Goal: Task Accomplishment & Management: Manage account settings

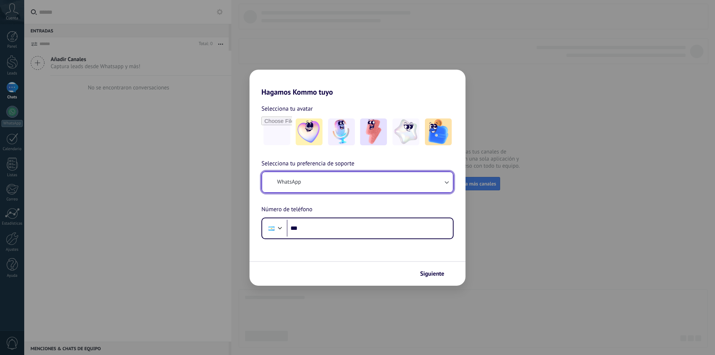
click at [306, 184] on button "WhatsApp" at bounding box center [357, 182] width 191 height 20
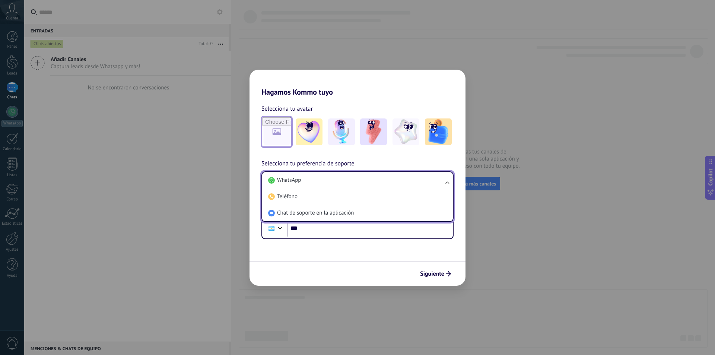
click at [282, 130] on input "file" at bounding box center [276, 131] width 29 height 29
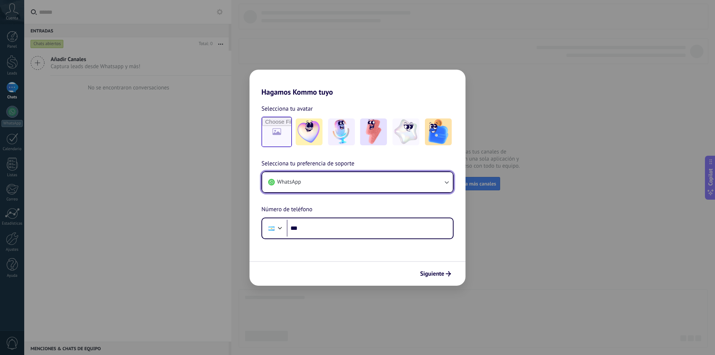
type input "**********"
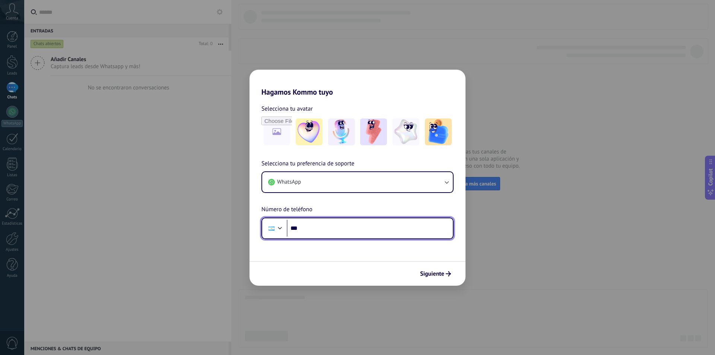
click at [314, 231] on input "***" at bounding box center [370, 228] width 166 height 17
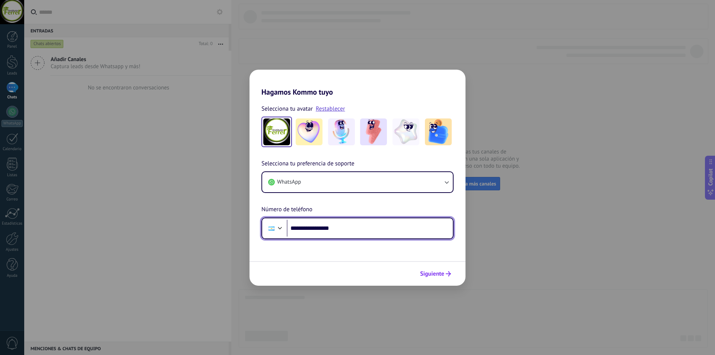
type input "**********"
click at [442, 275] on span "Siguiente" at bounding box center [432, 273] width 24 height 5
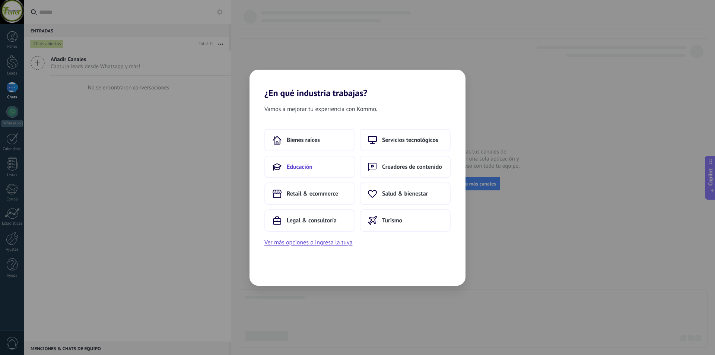
click at [292, 170] on span "Educación" at bounding box center [300, 166] width 26 height 7
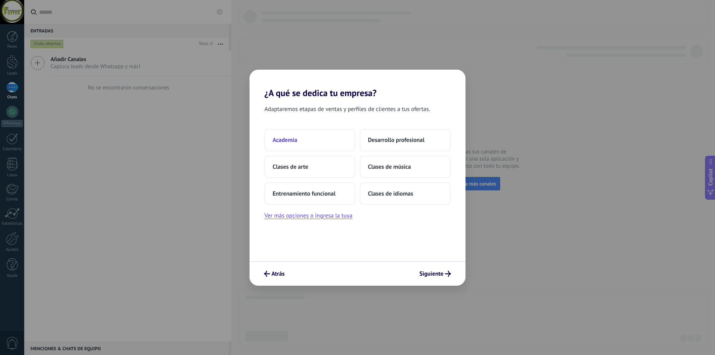
click at [304, 143] on button "Academia" at bounding box center [309, 140] width 91 height 22
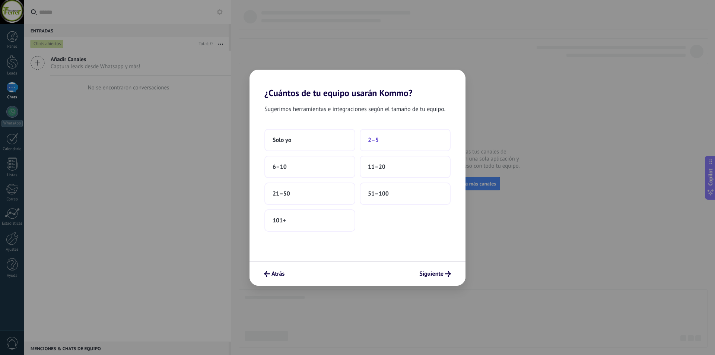
click at [386, 141] on button "2–5" at bounding box center [405, 140] width 91 height 22
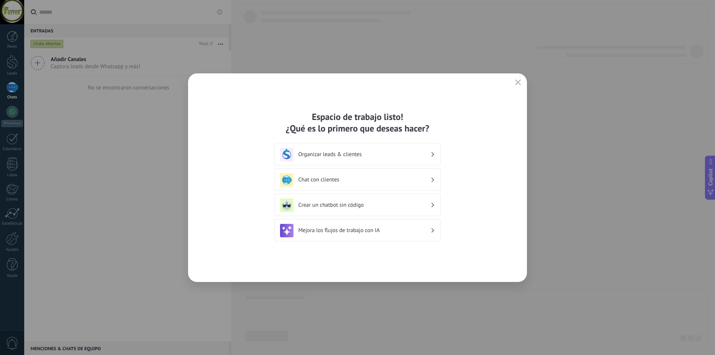
click at [418, 180] on h3 "Chat con clientes" at bounding box center [364, 179] width 132 height 7
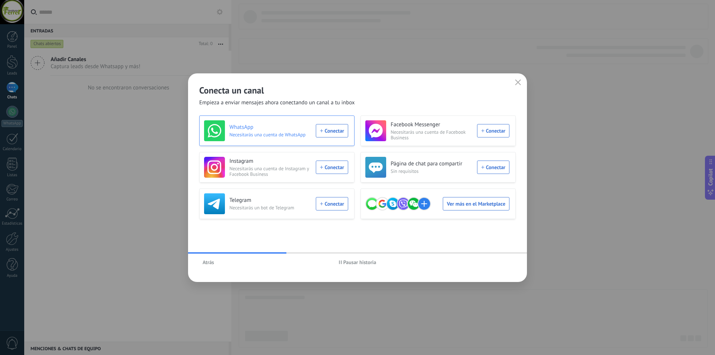
click at [334, 134] on div "WhatsApp Necesitarás una cuenta de WhatsApp Conectar" at bounding box center [276, 130] width 144 height 21
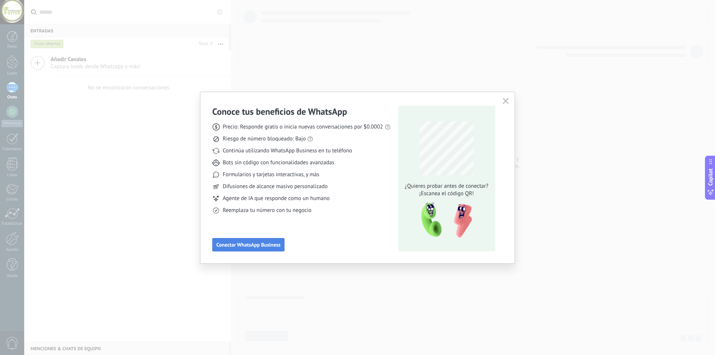
click at [251, 247] on span "Conectar WhatsApp Business" at bounding box center [248, 244] width 64 height 5
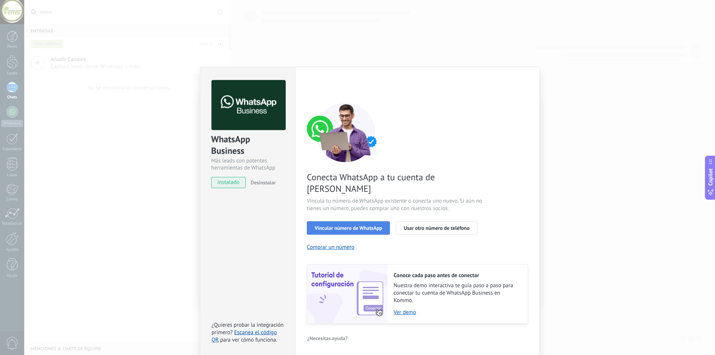
click at [365, 221] on button "Vincular número de WhatsApp" at bounding box center [348, 227] width 83 height 13
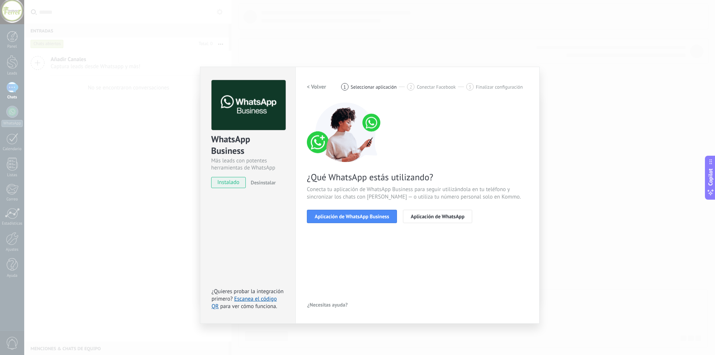
click at [365, 220] on button "Aplicación de WhatsApp Business" at bounding box center [352, 216] width 90 height 13
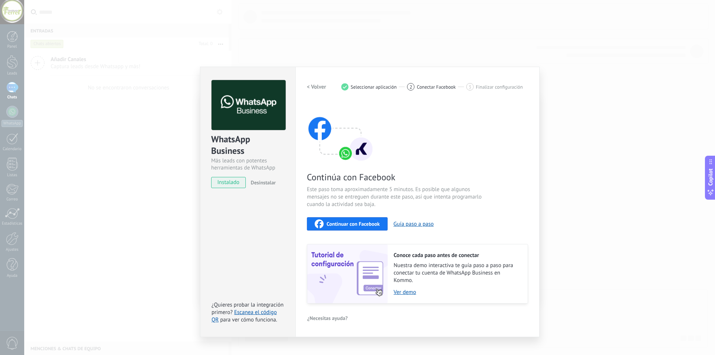
click at [370, 227] on div "Continuar con Facebook" at bounding box center [347, 223] width 65 height 9
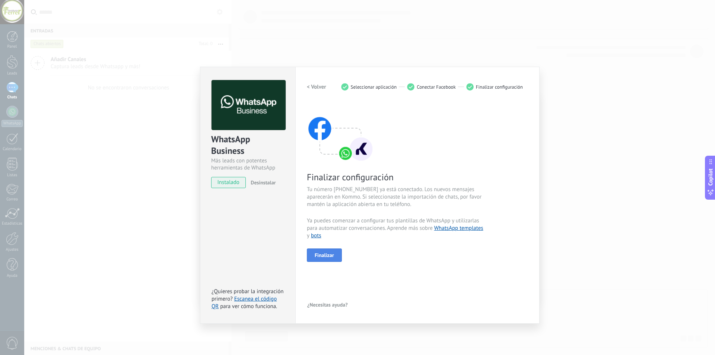
click at [333, 255] on span "Finalizar" at bounding box center [324, 254] width 19 height 5
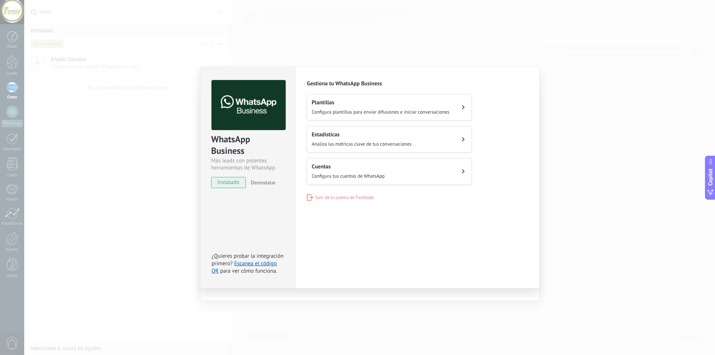
click at [447, 168] on button "Cuentas Configura tus cuentas de WhatsApp" at bounding box center [389, 171] width 165 height 26
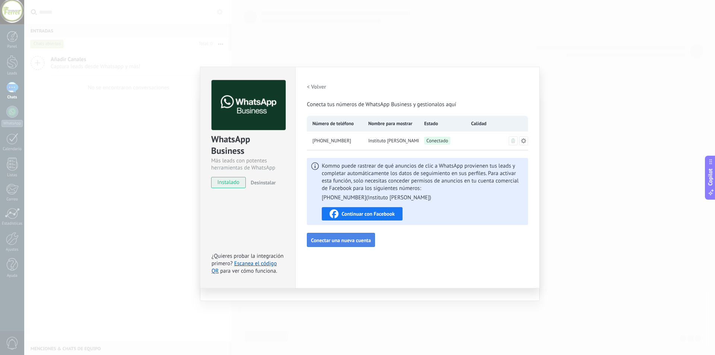
click at [352, 242] on span "Conectar una nueva cuenta" at bounding box center [341, 240] width 60 height 5
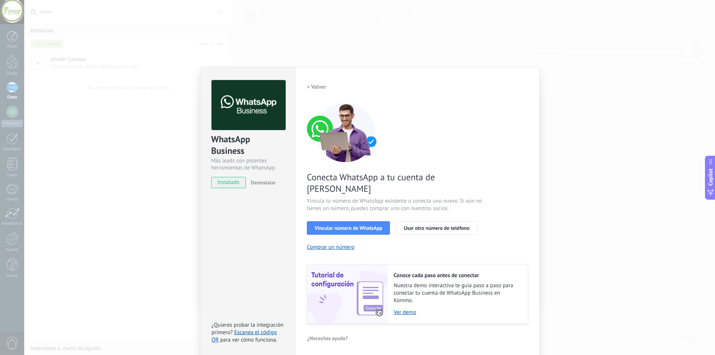
click at [313, 88] on h2 "< Volver" at bounding box center [316, 86] width 19 height 7
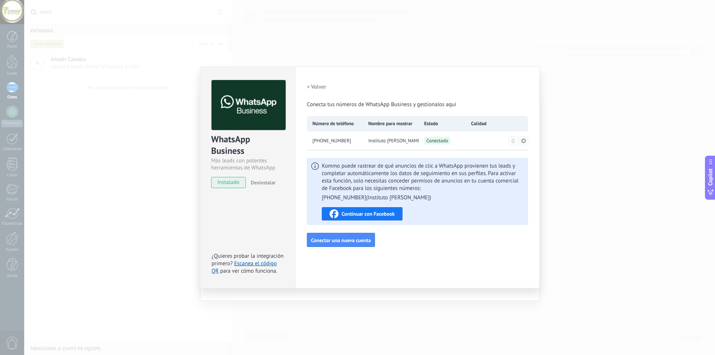
click at [309, 88] on h2 "< Volver" at bounding box center [316, 86] width 19 height 7
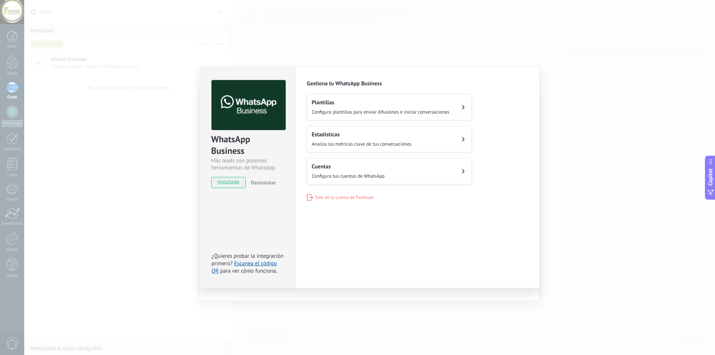
click at [362, 108] on div "Plantillas Configura plantillas para enviar difusiones e iniciar conversaciones" at bounding box center [381, 107] width 138 height 16
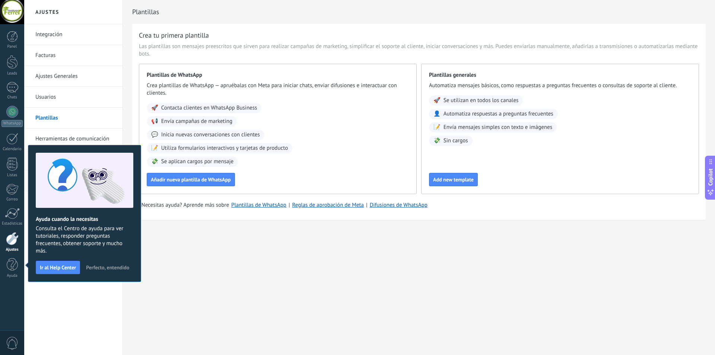
click at [100, 269] on span "Perfecto, entendido" at bounding box center [107, 267] width 43 height 5
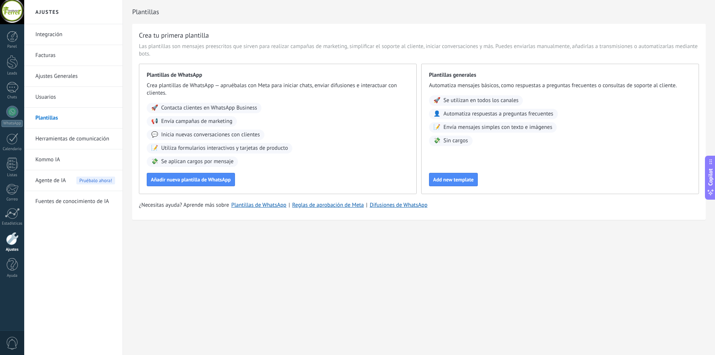
click at [217, 124] on span "Envía campañas de marketing" at bounding box center [196, 121] width 71 height 7
click at [179, 184] on button "Añadir nueva plantilla de WhatsApp" at bounding box center [191, 179] width 88 height 13
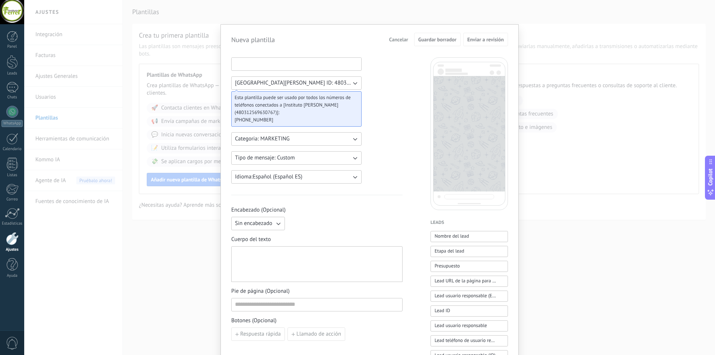
click at [267, 63] on input at bounding box center [297, 64] width 130 height 12
type input "*"
click at [342, 136] on button "Categoria: MARKETING" at bounding box center [296, 138] width 130 height 13
click at [342, 136] on li "UTILITY" at bounding box center [294, 139] width 134 height 13
click at [347, 159] on button "Tipo de mensaje: Custom" at bounding box center [296, 157] width 130 height 13
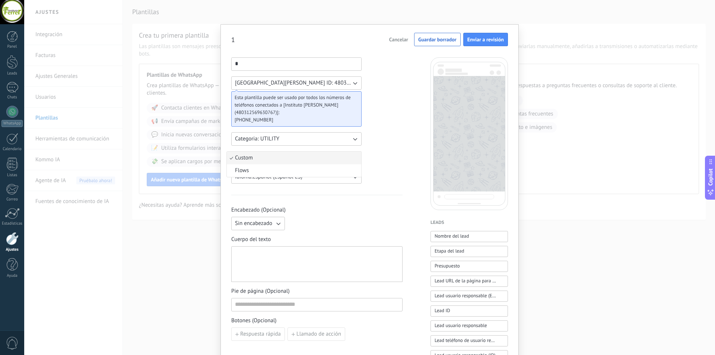
click at [347, 159] on li "Custom" at bounding box center [294, 158] width 134 height 13
click at [402, 39] on span "Cancelar" at bounding box center [398, 39] width 19 height 5
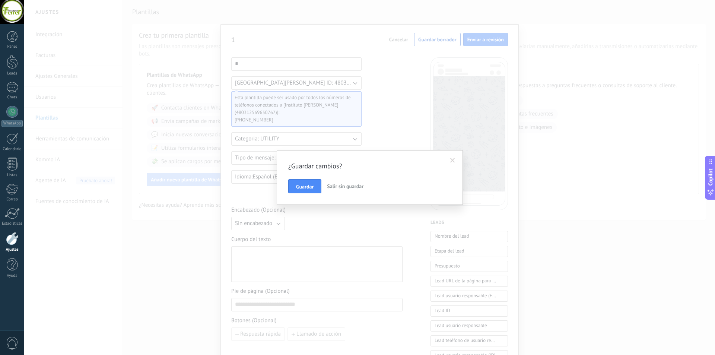
click at [336, 188] on span "Salir sin guardar" at bounding box center [345, 186] width 36 height 7
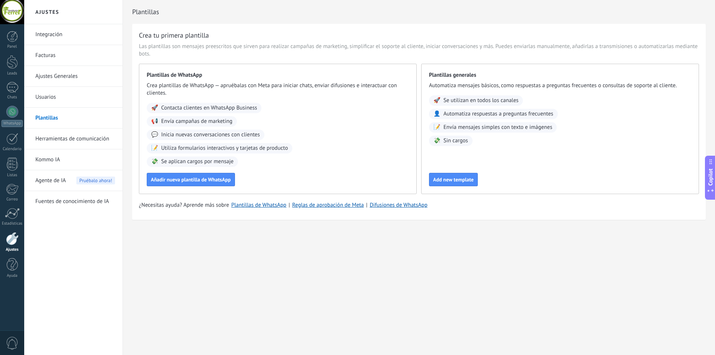
click at [12, 241] on div at bounding box center [12, 238] width 13 height 13
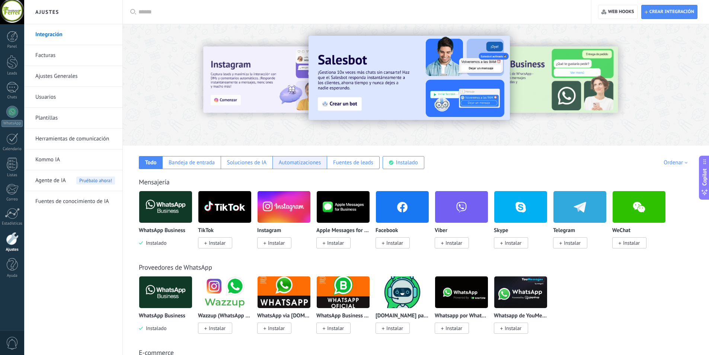
click at [315, 163] on div "Automatizaciones" at bounding box center [300, 162] width 42 height 7
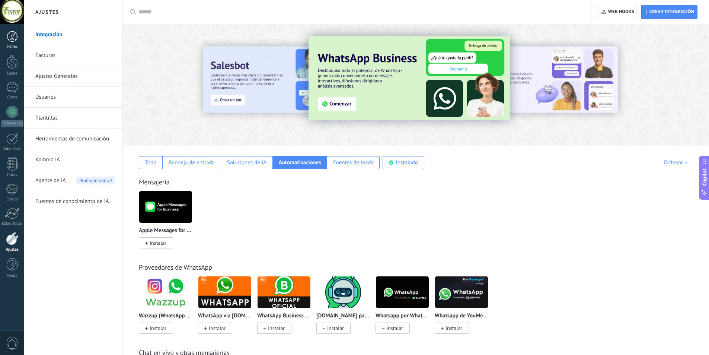
click at [9, 42] on div at bounding box center [12, 36] width 11 height 11
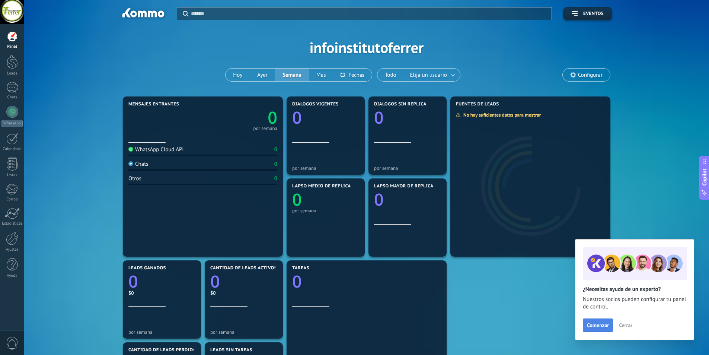
click at [607, 327] on span "Comenzar" at bounding box center [598, 324] width 22 height 5
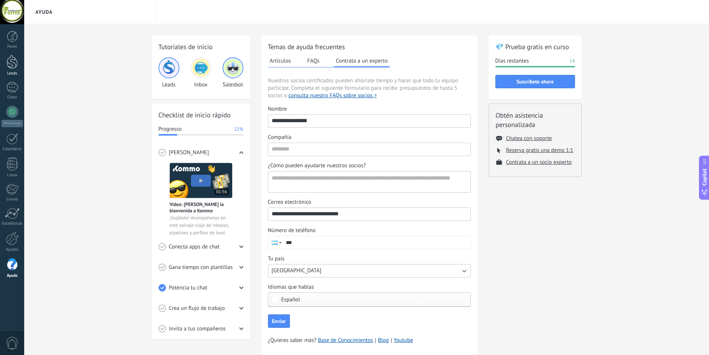
click at [13, 61] on div at bounding box center [12, 62] width 11 height 14
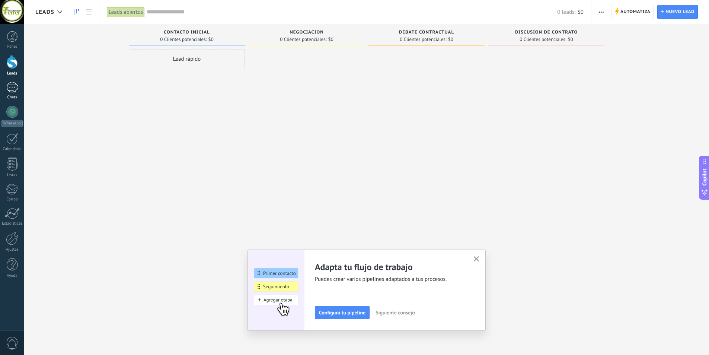
click at [7, 92] on div at bounding box center [12, 87] width 12 height 11
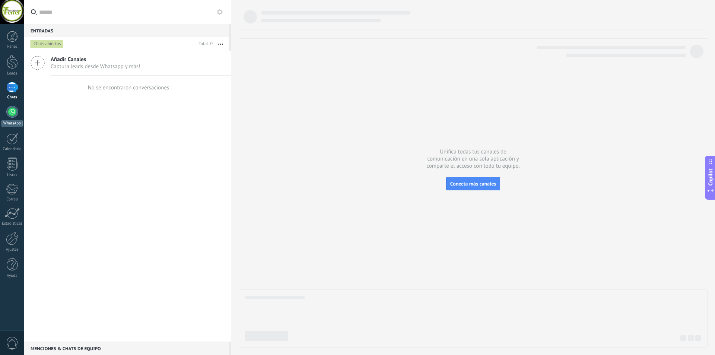
click at [8, 112] on div at bounding box center [12, 112] width 12 height 12
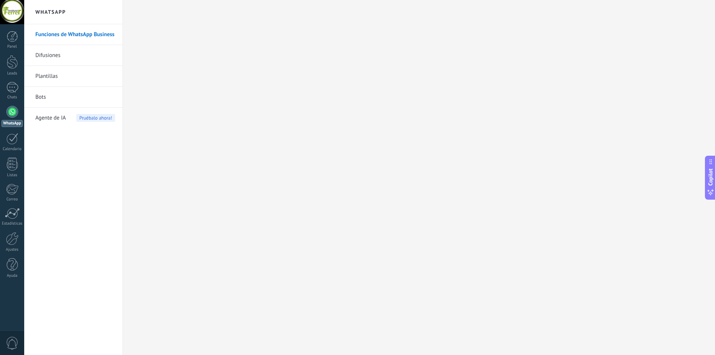
click at [43, 55] on link "Difusiones" at bounding box center [75, 55] width 80 height 21
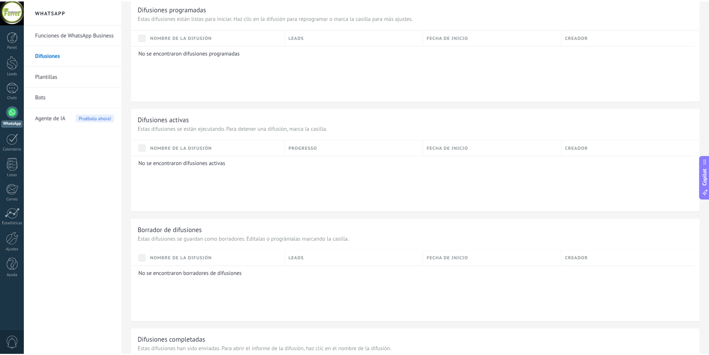
scroll to position [198, 0]
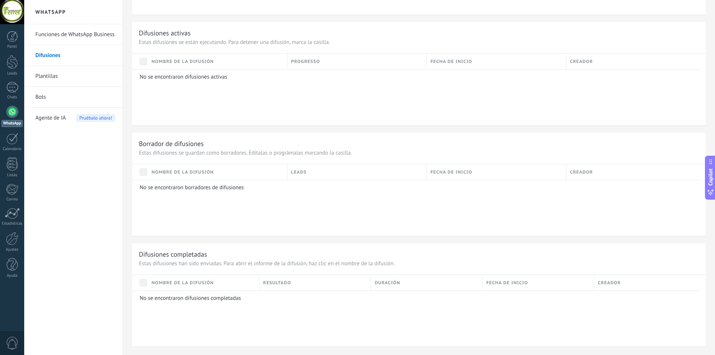
click at [55, 120] on span "Agente de IA" at bounding box center [50, 118] width 31 height 21
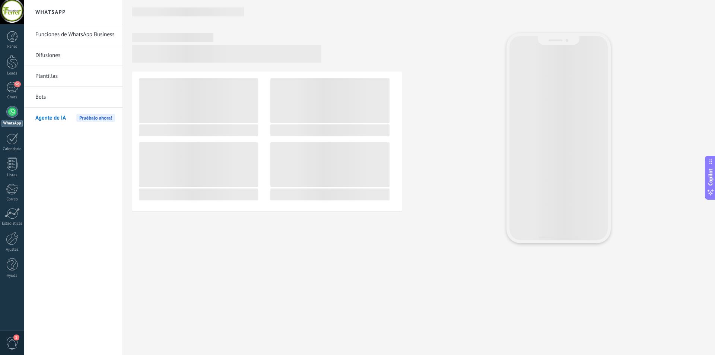
click at [97, 117] on span "Pruébalo ahora!" at bounding box center [95, 118] width 39 height 8
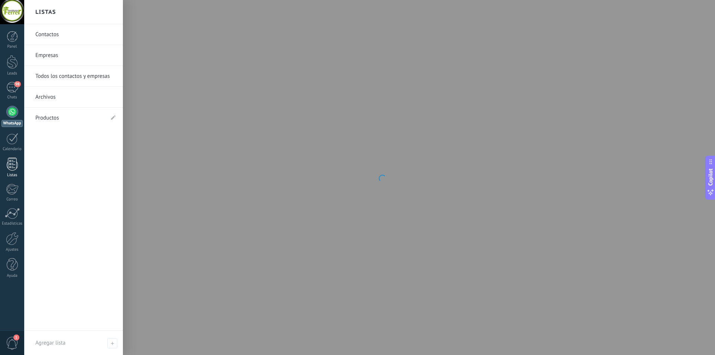
click at [10, 166] on div at bounding box center [12, 164] width 11 height 13
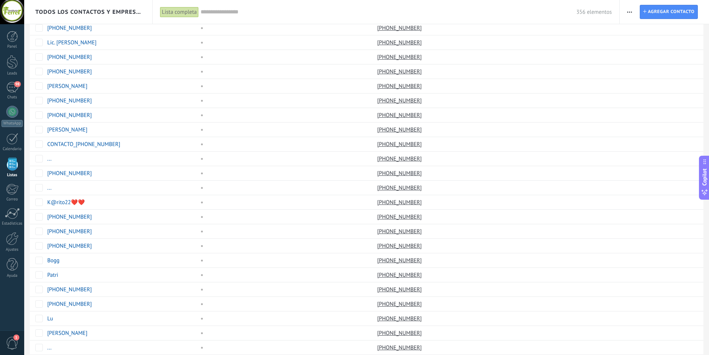
scroll to position [31, 0]
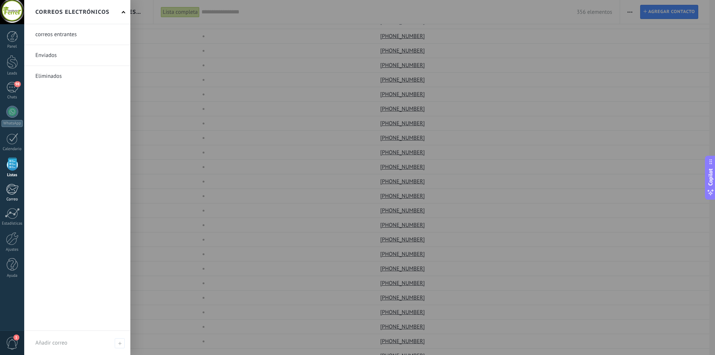
click at [9, 190] on div at bounding box center [12, 189] width 12 height 11
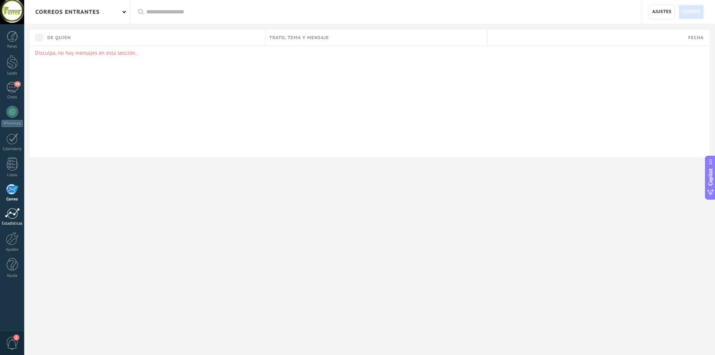
click at [11, 212] on div at bounding box center [12, 213] width 15 height 11
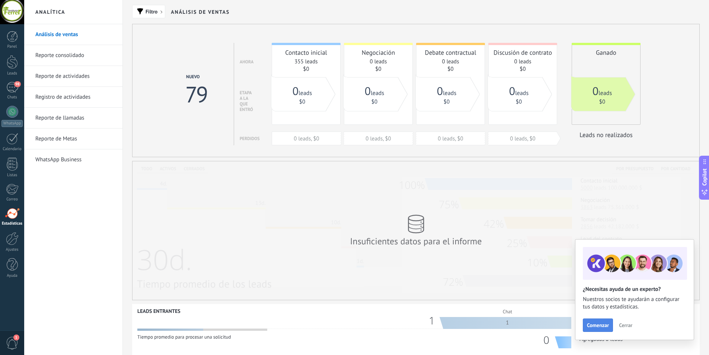
click at [598, 327] on span "Comenzar" at bounding box center [598, 324] width 22 height 5
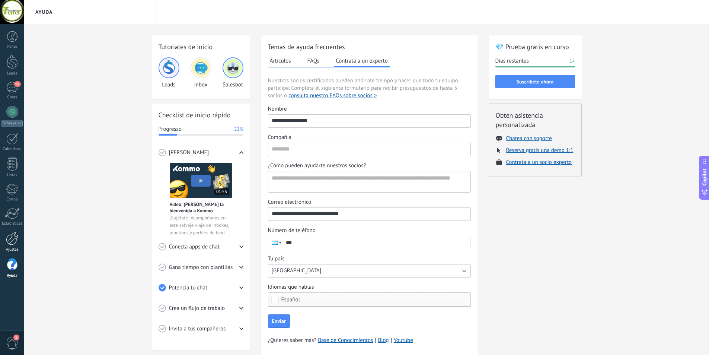
click at [15, 243] on div at bounding box center [12, 238] width 13 height 13
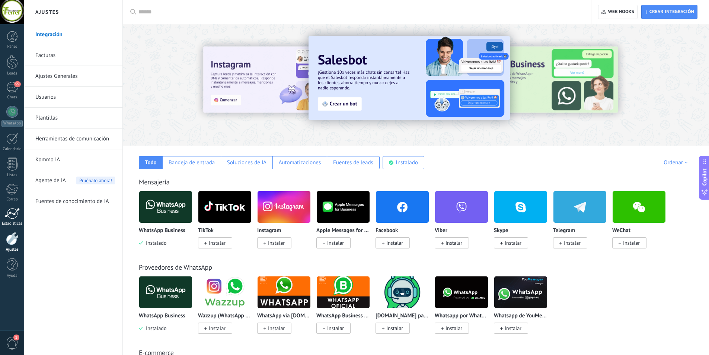
click at [8, 216] on div at bounding box center [12, 213] width 15 height 11
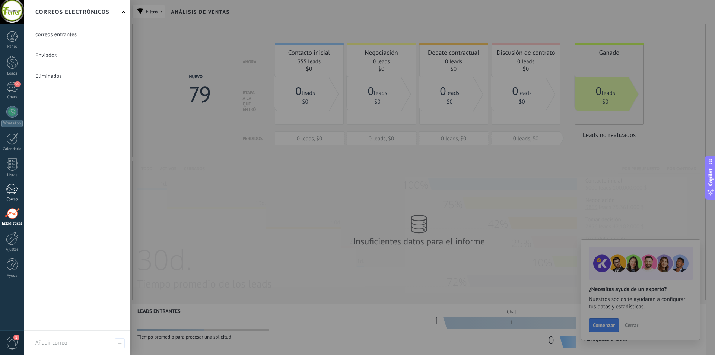
click at [9, 191] on div at bounding box center [12, 189] width 12 height 11
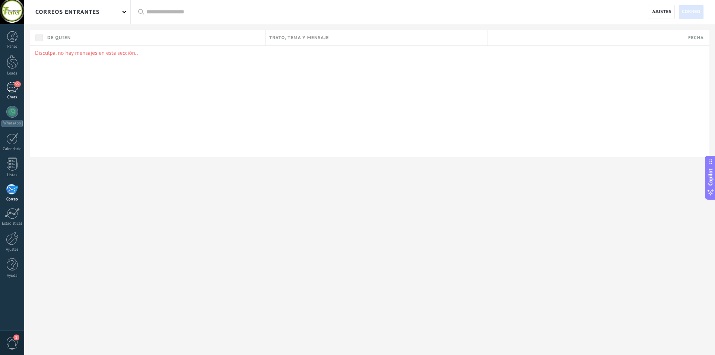
click at [15, 89] on div "99" at bounding box center [12, 87] width 12 height 11
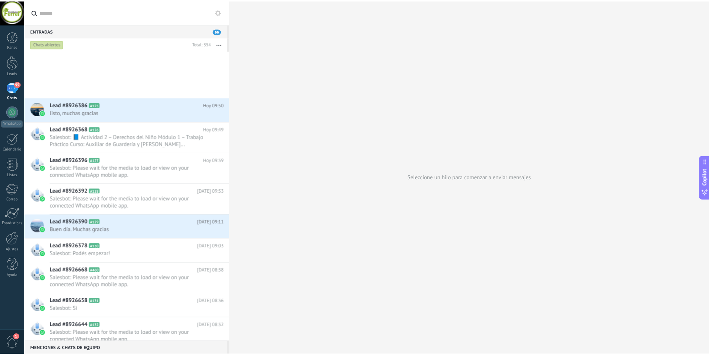
scroll to position [717, 0]
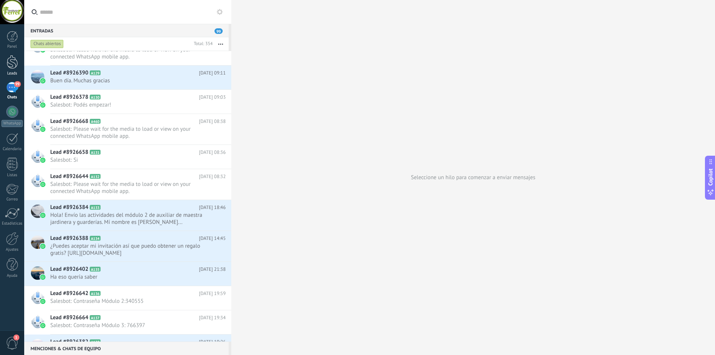
click at [9, 65] on div at bounding box center [12, 62] width 11 height 14
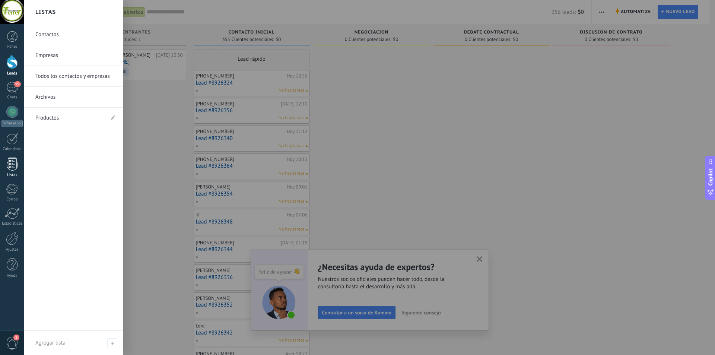
click at [12, 166] on div at bounding box center [12, 164] width 11 height 13
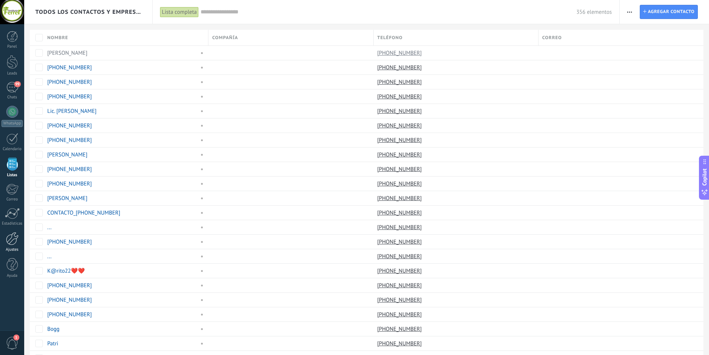
click at [11, 237] on div at bounding box center [12, 238] width 13 height 13
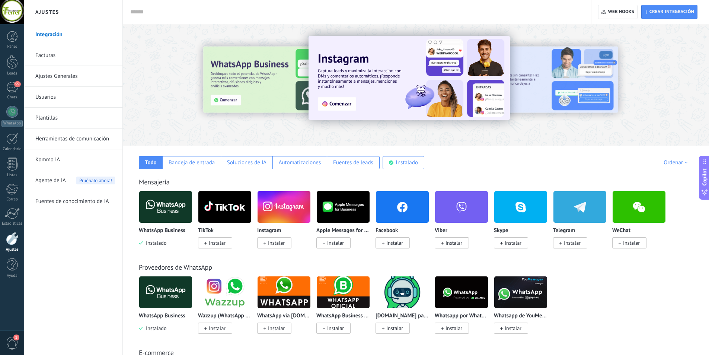
click at [221, 245] on span "Instalar" at bounding box center [217, 242] width 17 height 7
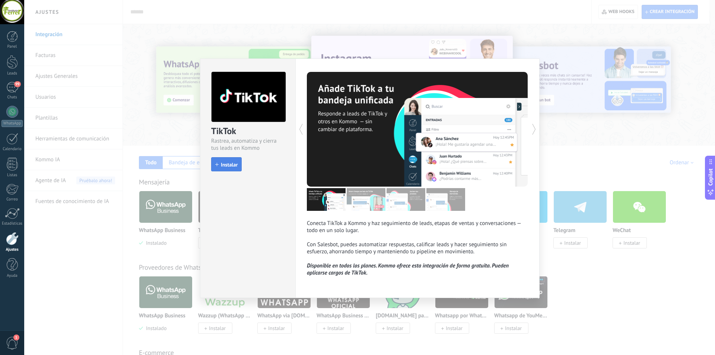
click at [235, 167] on span "Instalar" at bounding box center [229, 164] width 17 height 5
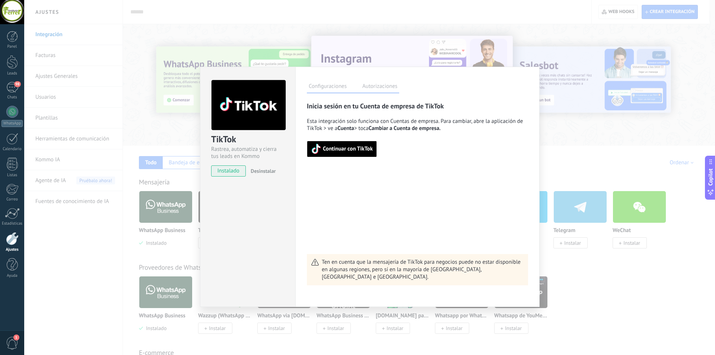
click at [343, 153] on span "Continuar con TikTok" at bounding box center [342, 149] width 62 height 10
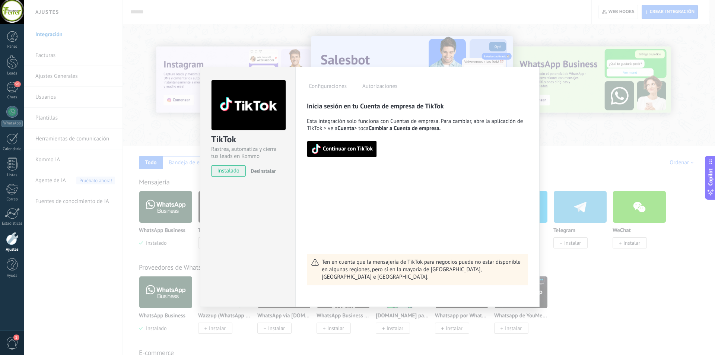
click at [330, 146] on span "Continuar con TikTok" at bounding box center [348, 148] width 50 height 5
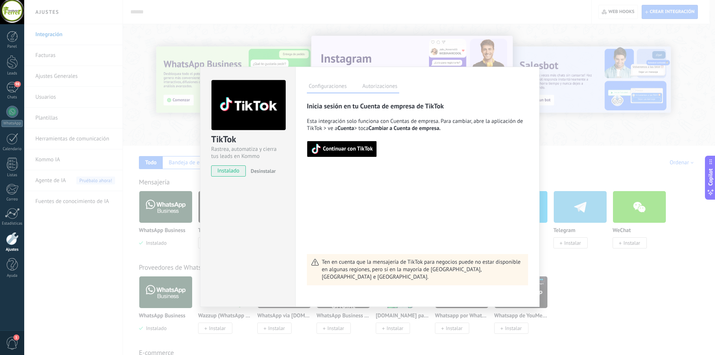
click at [385, 85] on label "Autorizaciones" at bounding box center [379, 87] width 39 height 11
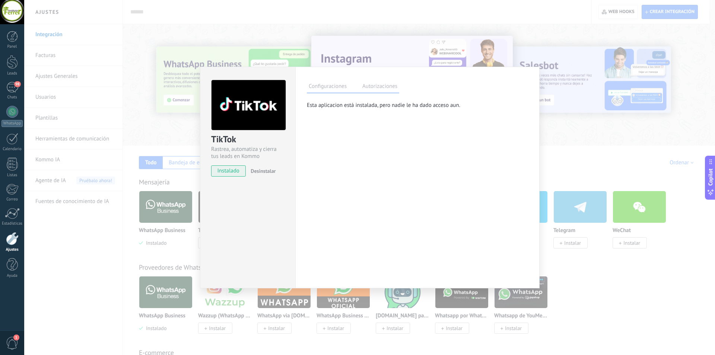
click at [328, 83] on label "Configuraciones" at bounding box center [328, 87] width 42 height 11
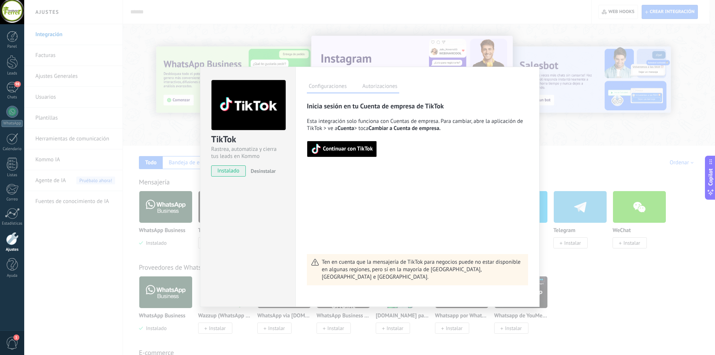
click at [356, 147] on span "Continuar con TikTok" at bounding box center [348, 148] width 50 height 5
click at [309, 26] on div "TikTok Rastrea, automatiza y cierra tus leads en Kommo instalado Desinstalar Co…" at bounding box center [369, 177] width 691 height 355
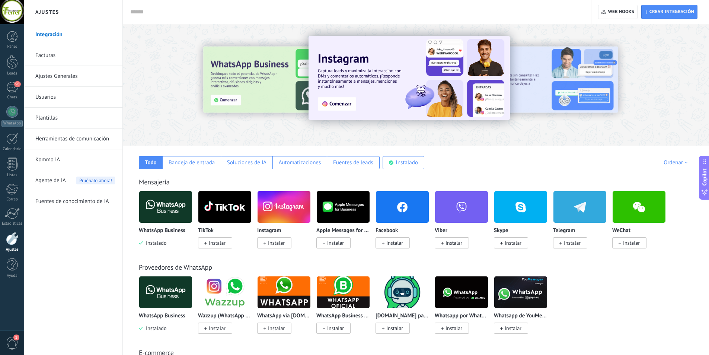
click at [216, 247] on span "Instalar" at bounding box center [215, 242] width 34 height 11
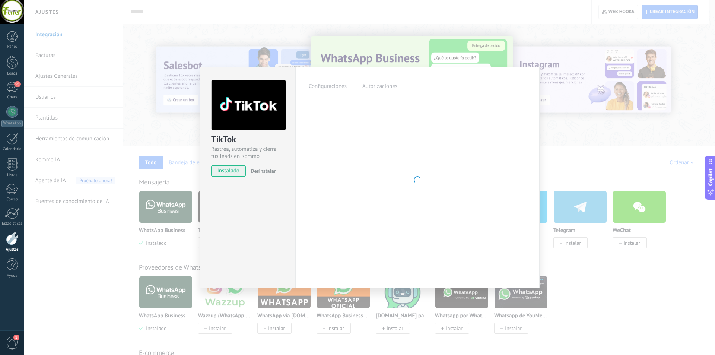
click at [124, 71] on div "TikTok Rastrea, automatiza y cierra tus leads en Kommo instalado Desinstalar Co…" at bounding box center [369, 177] width 691 height 355
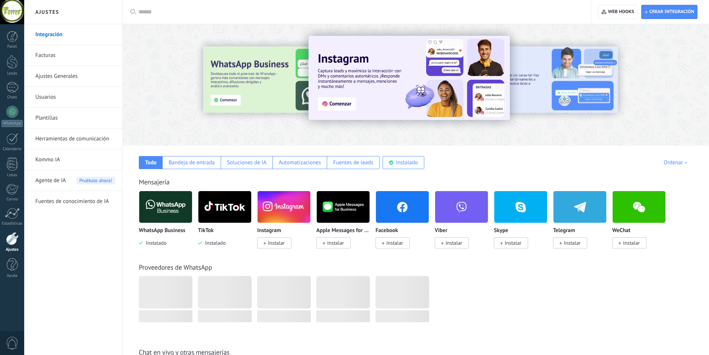
click at [454, 135] on div at bounding box center [416, 82] width 587 height 107
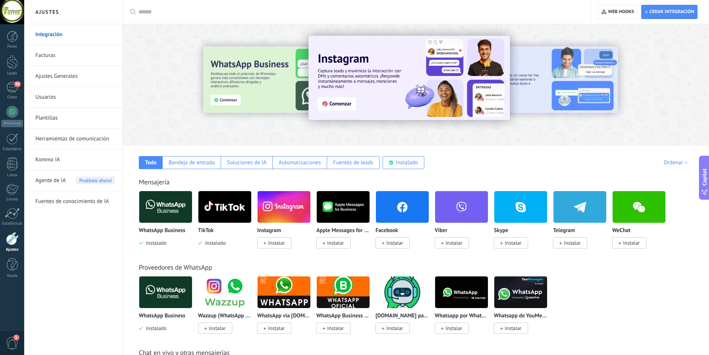
click at [276, 245] on span "Instalar" at bounding box center [276, 242] width 17 height 7
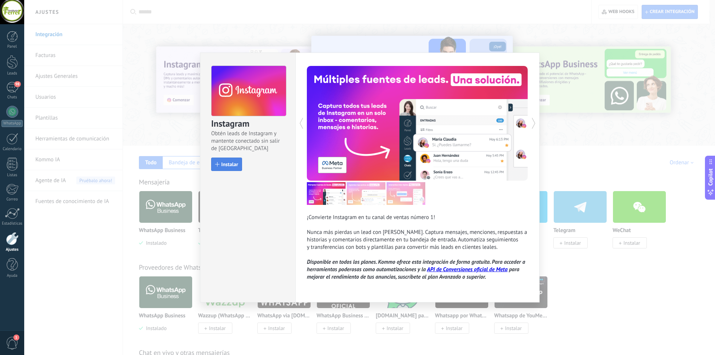
click at [231, 164] on span "Instalar" at bounding box center [229, 164] width 17 height 5
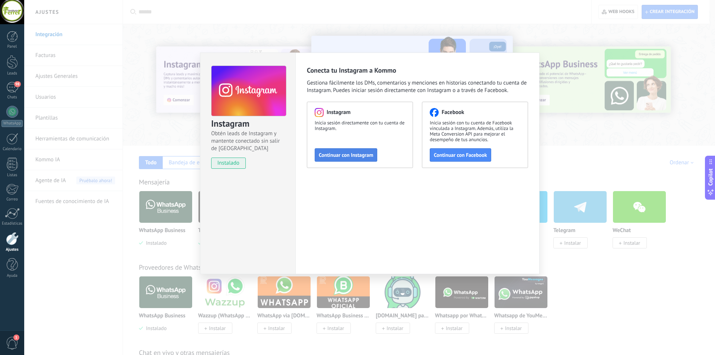
click at [350, 158] on button "Continuar con Instagram" at bounding box center [346, 154] width 63 height 13
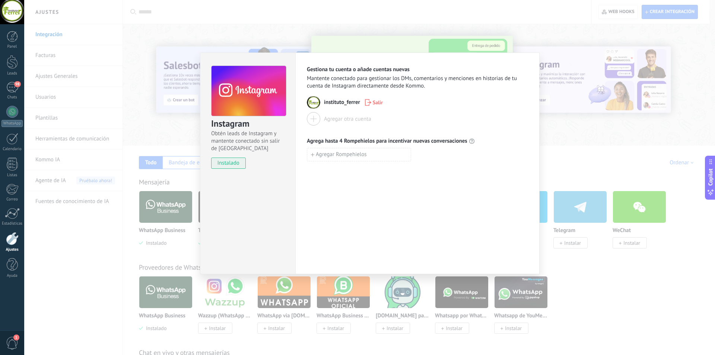
click at [352, 121] on div "Agregar otra cuenta" at bounding box center [347, 118] width 47 height 7
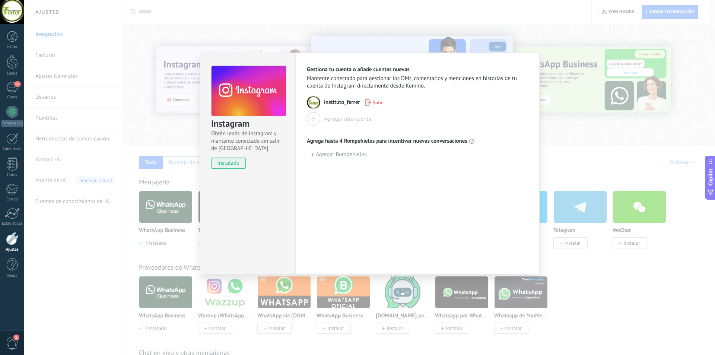
click at [312, 120] on div at bounding box center [313, 118] width 13 height 13
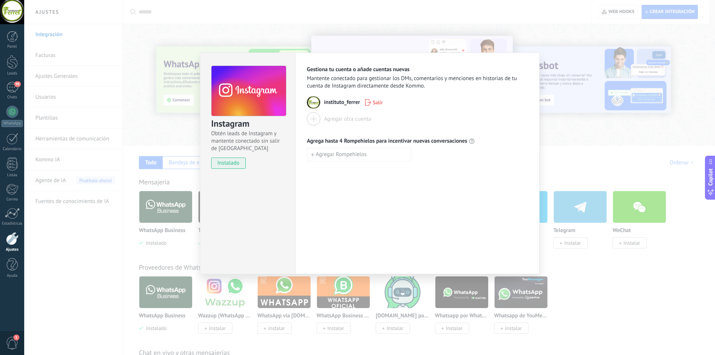
click at [182, 40] on div "Instagram Obtén leads de Instagram y mantente conectado sin salir de Kommo inst…" at bounding box center [369, 177] width 691 height 355
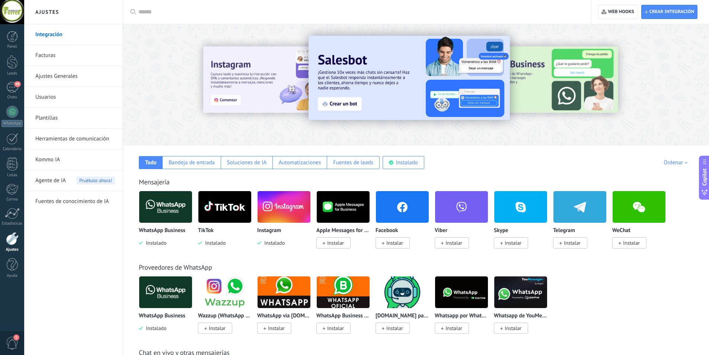
click at [397, 243] on span "Instalar" at bounding box center [395, 242] width 17 height 7
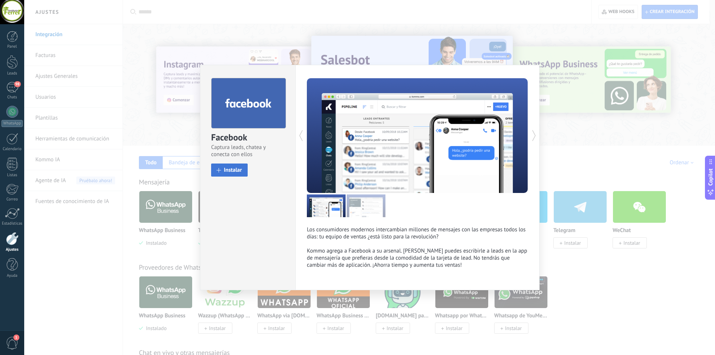
click at [232, 172] on span "Instalar" at bounding box center [233, 170] width 18 height 6
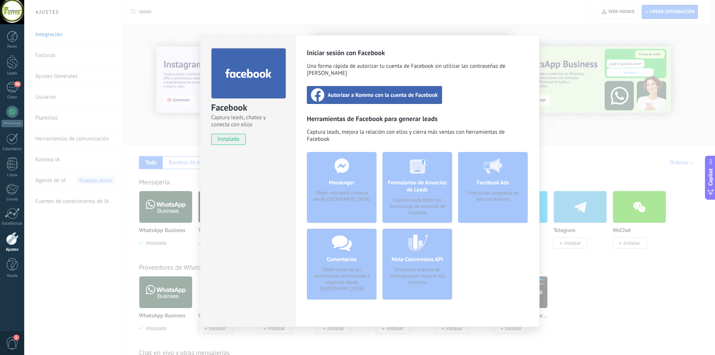
click at [402, 91] on span "Autorizar a Kommo con la cuenta de Facebook" at bounding box center [383, 94] width 110 height 7
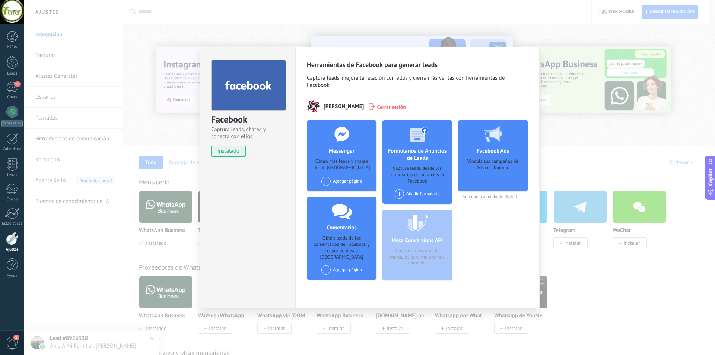
click at [364, 13] on div "Facebook Captura leads, chatea y conecta con ellos instalado Desinstalar Herram…" at bounding box center [369, 177] width 691 height 355
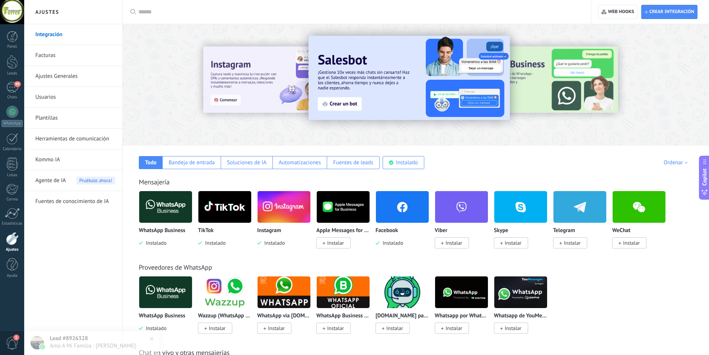
scroll to position [74, 0]
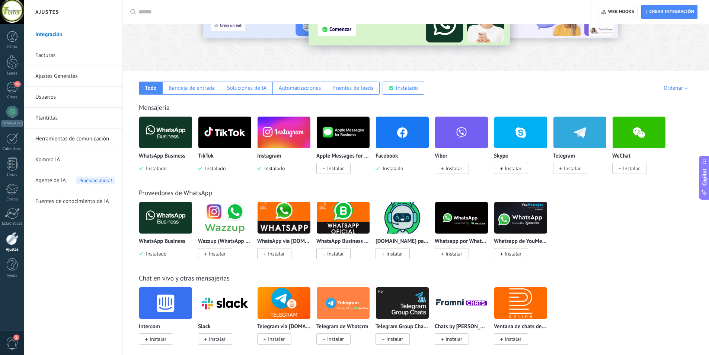
click at [343, 169] on span "Instalar" at bounding box center [335, 168] width 17 height 7
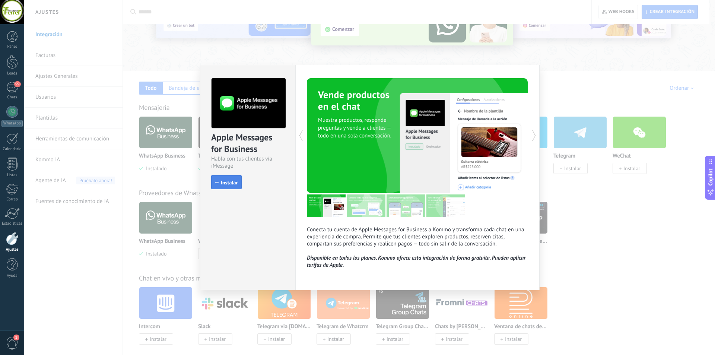
click at [233, 185] on span "Instalar" at bounding box center [229, 182] width 17 height 5
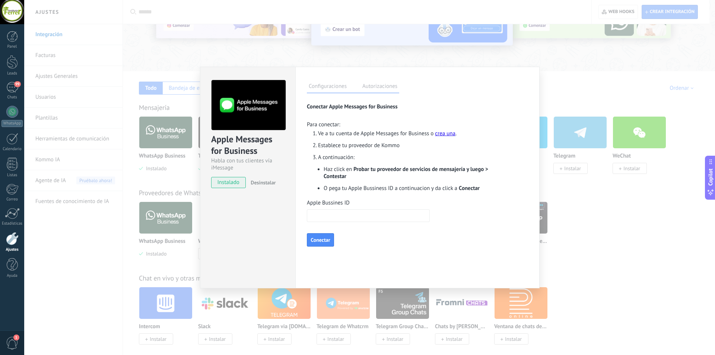
click at [117, 48] on div "Apple Messages for Business Habla con tus clientes vía iMessage instalado Desin…" at bounding box center [369, 177] width 691 height 355
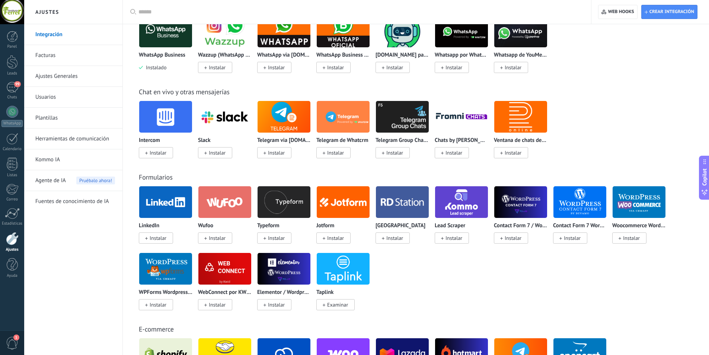
scroll to position [372, 0]
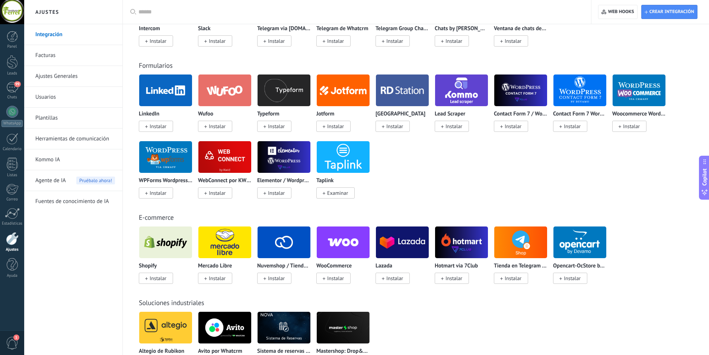
click at [455, 277] on span "Instalar" at bounding box center [454, 278] width 17 height 7
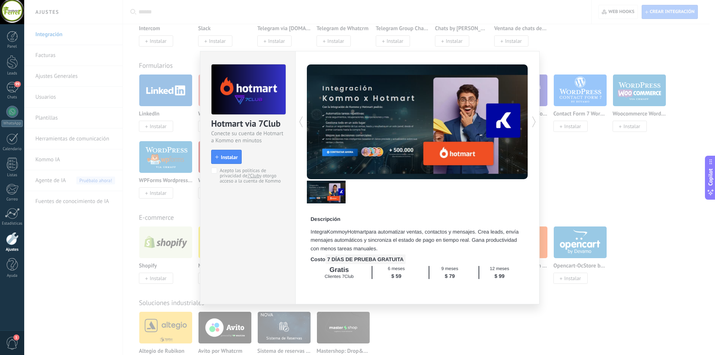
click at [581, 184] on div "Hotmart via 7Club Conecte su cuenta de Hotmart a Kommo en minutos install Insta…" at bounding box center [369, 177] width 691 height 355
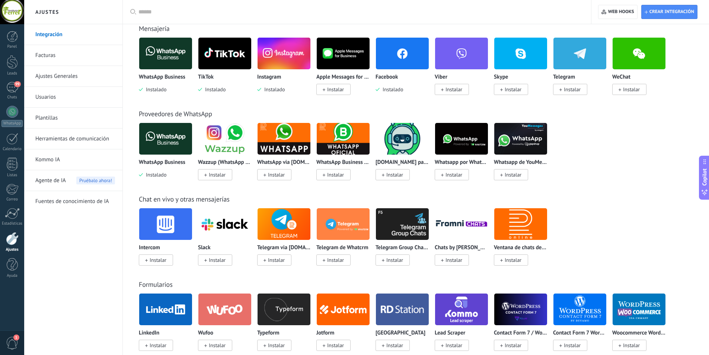
scroll to position [0, 0]
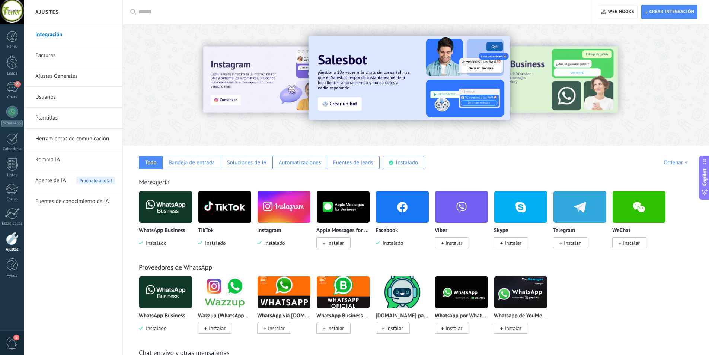
click at [50, 55] on link "Facturas" at bounding box center [75, 55] width 80 height 21
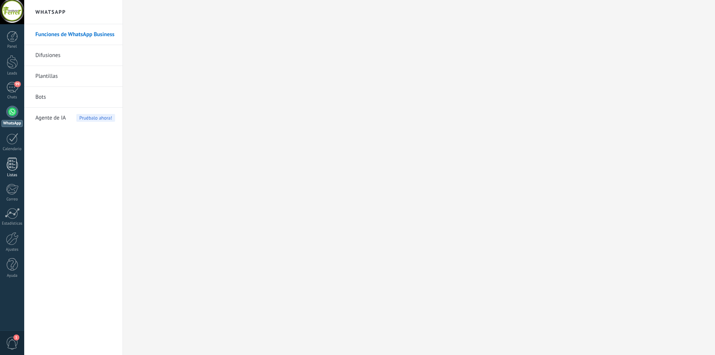
click at [14, 165] on div at bounding box center [12, 164] width 11 height 13
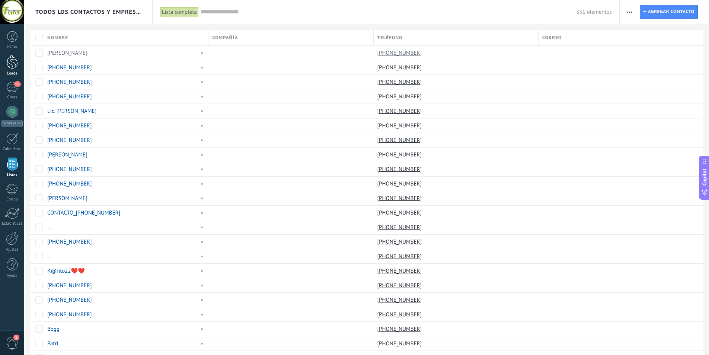
click at [11, 63] on div at bounding box center [12, 62] width 11 height 14
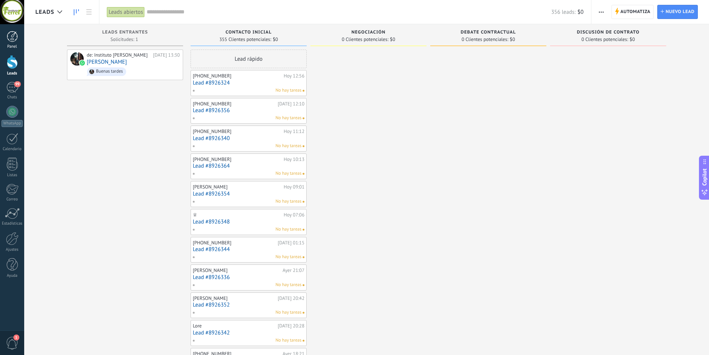
click at [12, 42] on div at bounding box center [12, 36] width 11 height 11
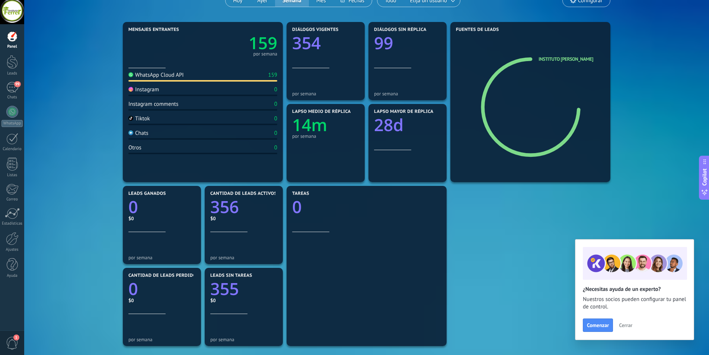
scroll to position [172, 0]
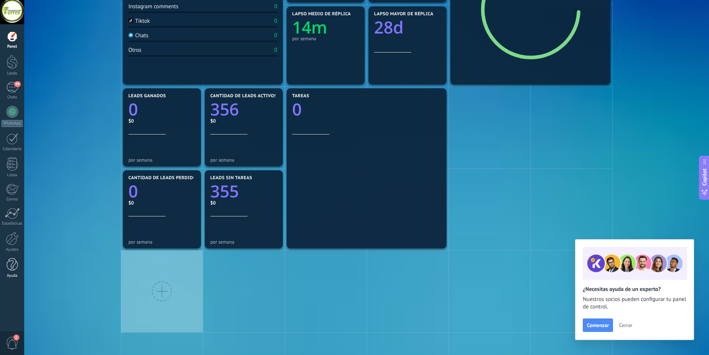
click at [14, 264] on div at bounding box center [12, 264] width 11 height 13
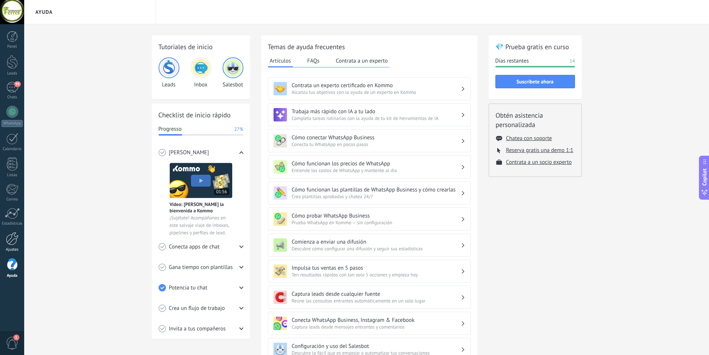
click at [10, 237] on div at bounding box center [12, 238] width 13 height 13
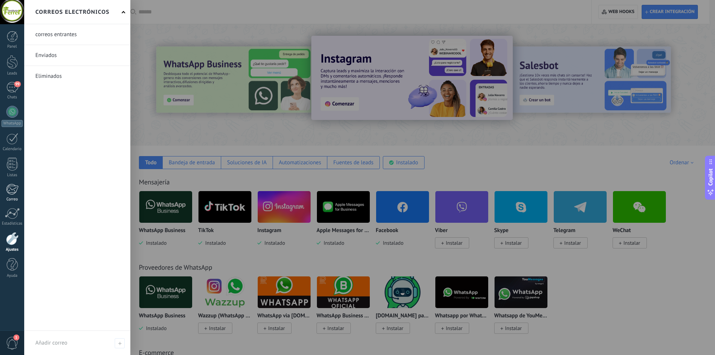
click at [10, 194] on div at bounding box center [12, 189] width 12 height 11
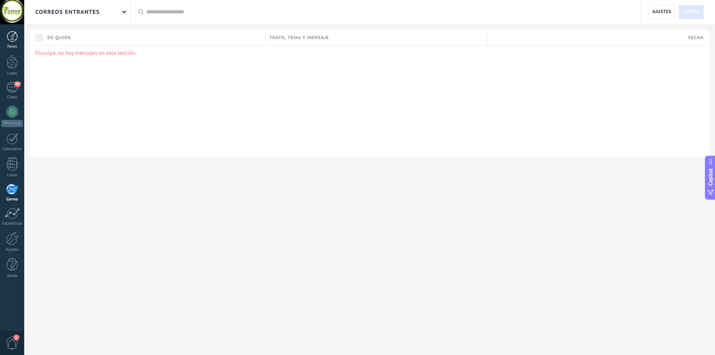
click at [11, 37] on div at bounding box center [12, 36] width 11 height 11
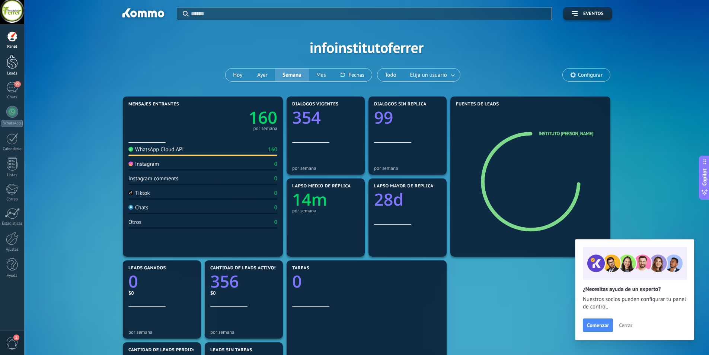
click at [15, 64] on div at bounding box center [12, 62] width 11 height 14
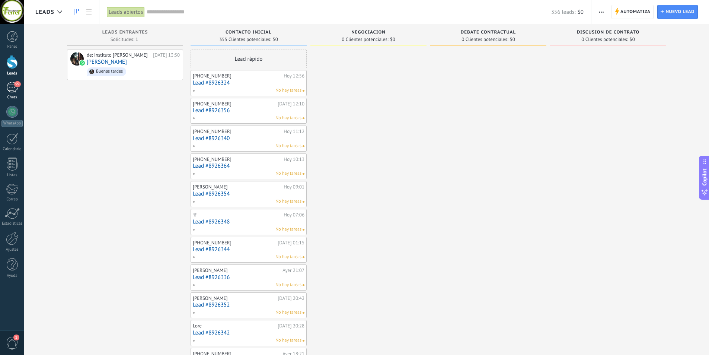
click at [15, 83] on span "99" at bounding box center [17, 84] width 6 height 6
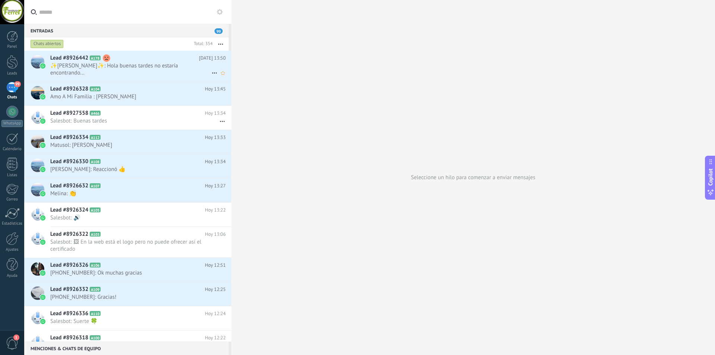
click at [164, 66] on span "✨Jime✨: Hola buenas tardes no estaría encontrando..." at bounding box center [130, 69] width 161 height 14
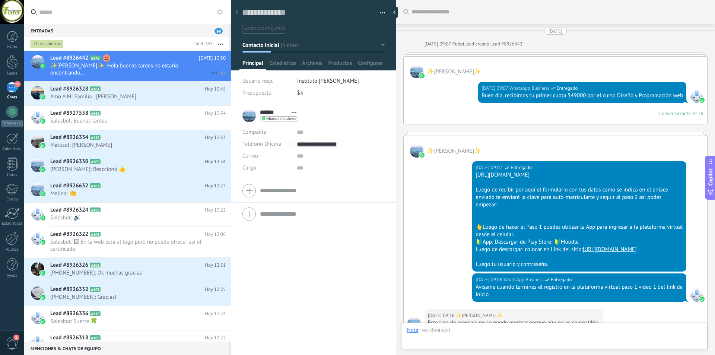
scroll to position [11, 0]
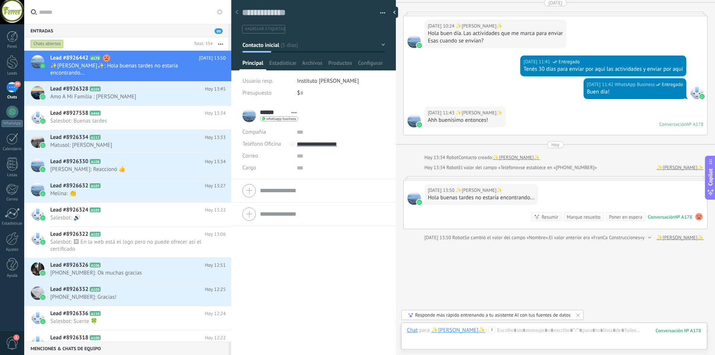
click at [463, 315] on div "Responde más rápido entrenando a tu asistente AI con tus fuentes de datos" at bounding box center [492, 315] width 155 height 6
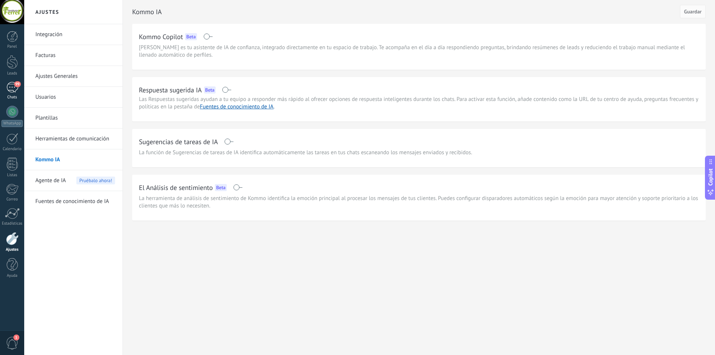
click at [15, 89] on div "99" at bounding box center [12, 87] width 12 height 11
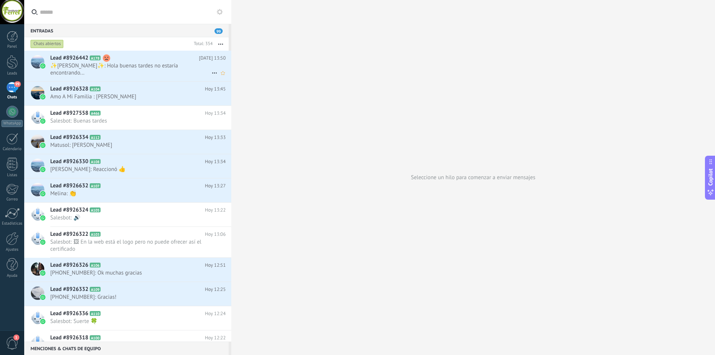
click at [166, 64] on span "✨Jime✨: Hola buenas tardes no estaría encontrando..." at bounding box center [130, 69] width 161 height 14
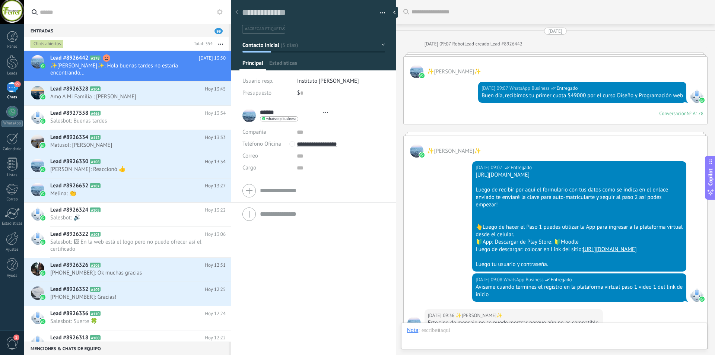
type textarea "**********"
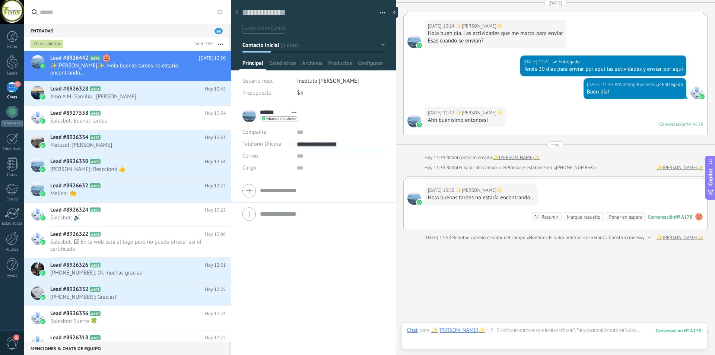
drag, startPoint x: 363, startPoint y: 146, endPoint x: 302, endPoint y: 149, distance: 61.1
click at [302, 149] on input "**********" at bounding box center [341, 144] width 88 height 12
type input "**********"
click at [271, 159] on div "Correo E-mail priv. Otro e-mail Correo" at bounding box center [266, 156] width 49 height 12
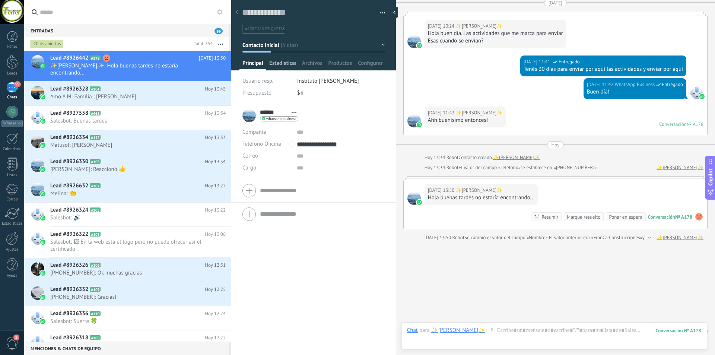
click at [273, 66] on span "Estadísticas" at bounding box center [282, 65] width 27 height 11
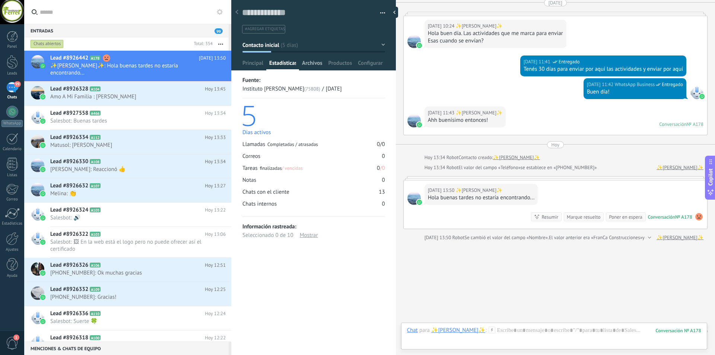
click at [310, 64] on span "Archivos" at bounding box center [312, 65] width 20 height 11
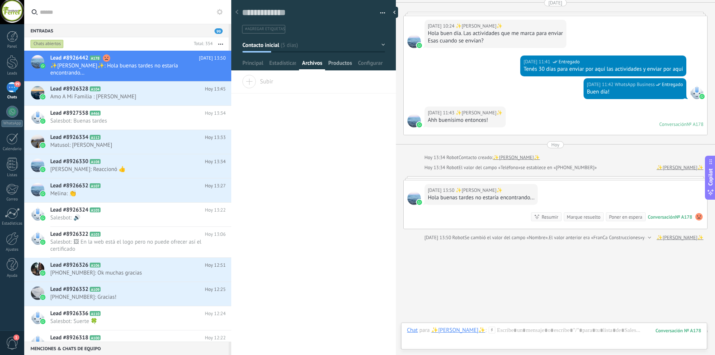
click at [342, 60] on span "Productos" at bounding box center [340, 65] width 24 height 11
click at [372, 61] on span "Configurar" at bounding box center [370, 65] width 25 height 11
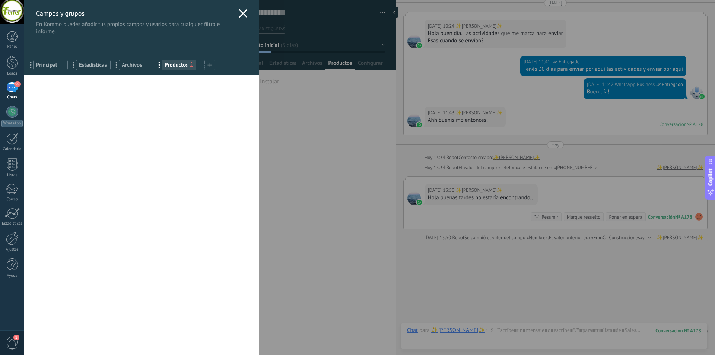
click at [241, 12] on use at bounding box center [243, 13] width 9 height 9
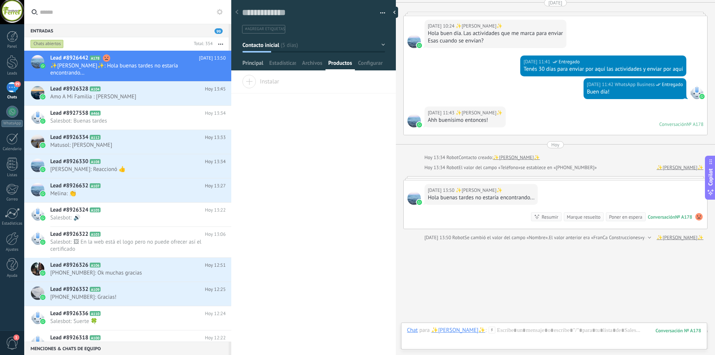
click at [258, 61] on span "Principal" at bounding box center [252, 65] width 21 height 11
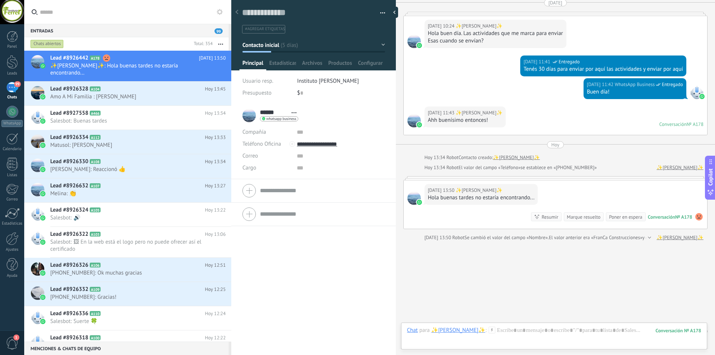
click at [380, 46] on button "Contacto inicial" at bounding box center [313, 44] width 143 height 13
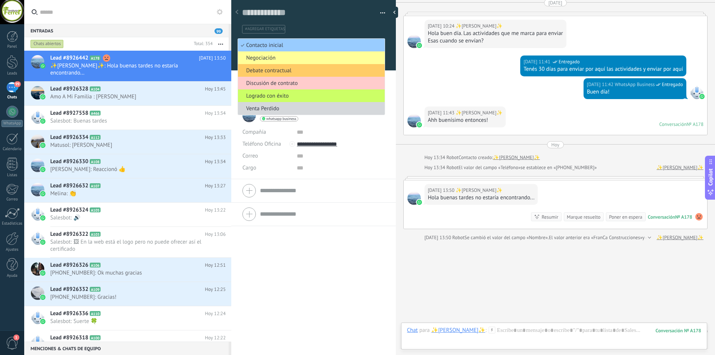
click at [333, 255] on div "****** ✨Jime✨ ****** ✨Jime✨ Apellido Abrir detalle Copie el nombre" at bounding box center [313, 229] width 165 height 251
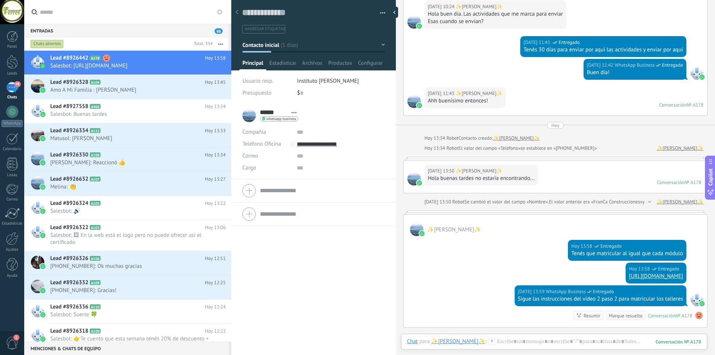
scroll to position [504, 0]
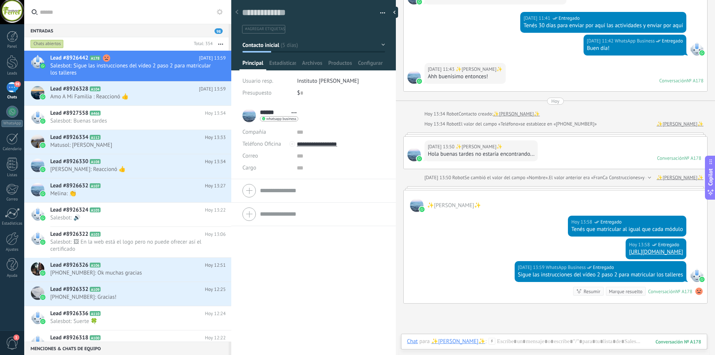
click at [238, 15] on div at bounding box center [237, 12] width 10 height 15
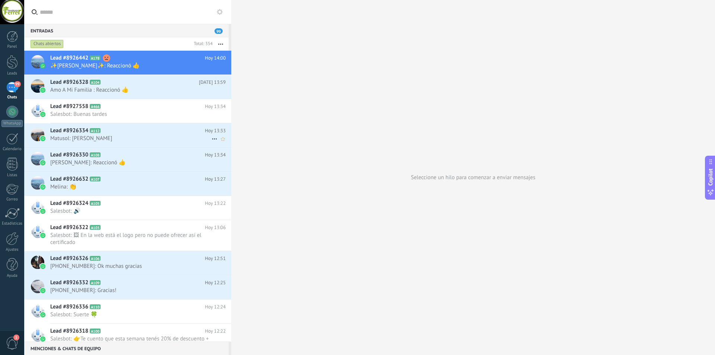
click at [134, 131] on h2 "Lead #8926334 A112" at bounding box center [127, 130] width 155 height 7
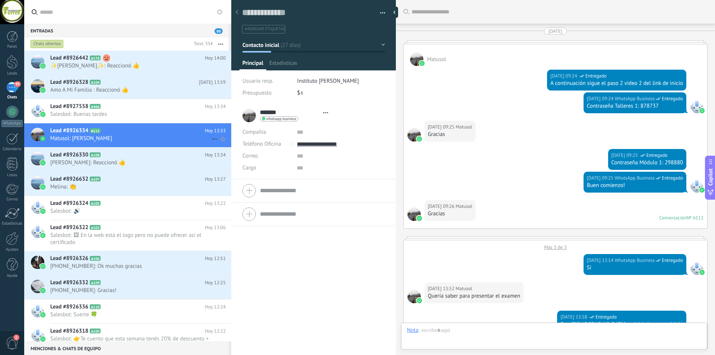
type textarea "**********"
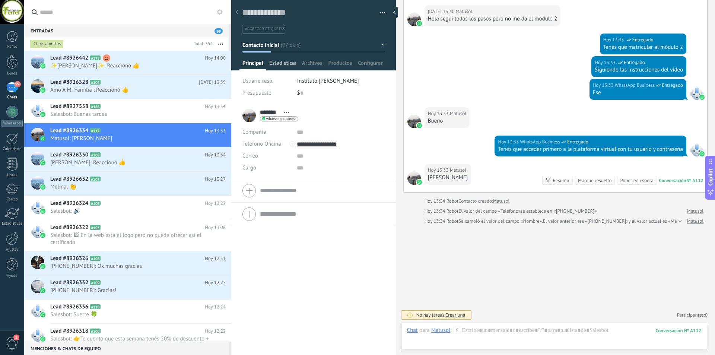
click at [287, 61] on span "Estadísticas" at bounding box center [282, 65] width 27 height 11
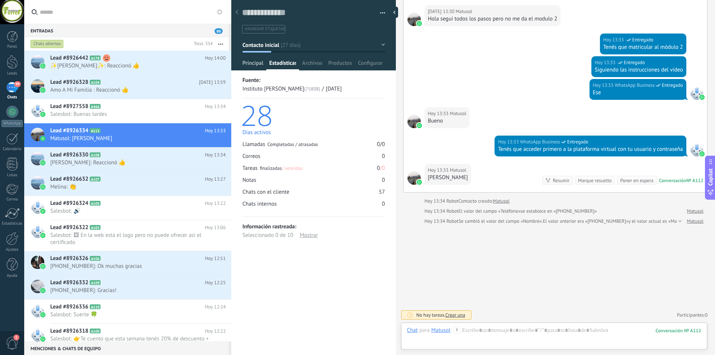
click at [255, 62] on span "Principal" at bounding box center [252, 65] width 21 height 11
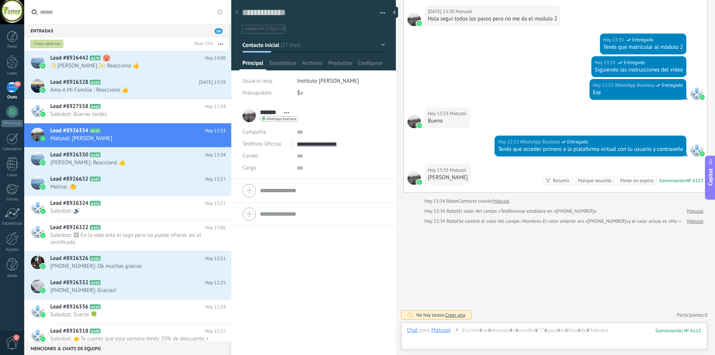
click at [238, 14] on div at bounding box center [237, 12] width 10 height 15
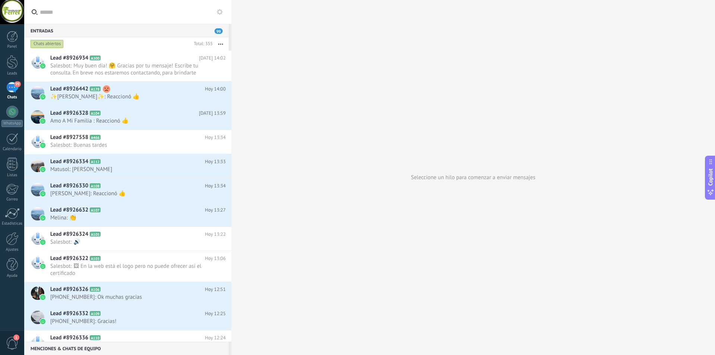
click at [11, 90] on div "99" at bounding box center [12, 87] width 12 height 11
click at [9, 108] on div at bounding box center [12, 112] width 12 height 12
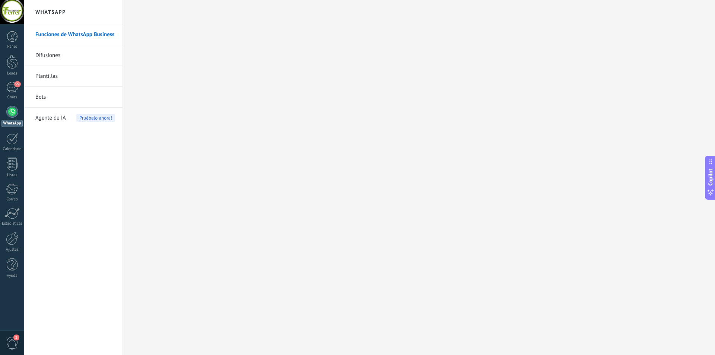
click at [57, 79] on link "Plantillas" at bounding box center [75, 76] width 80 height 21
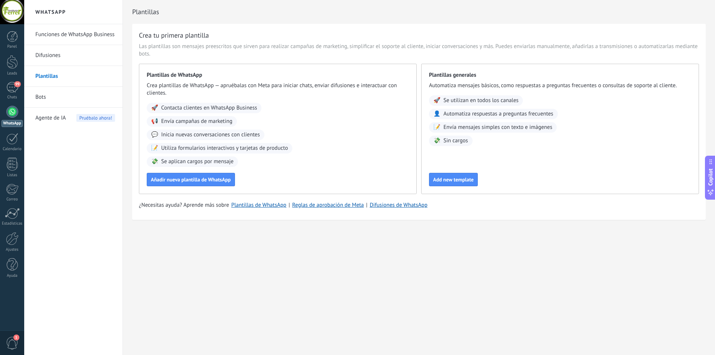
click at [63, 102] on link "Bots" at bounding box center [75, 97] width 80 height 21
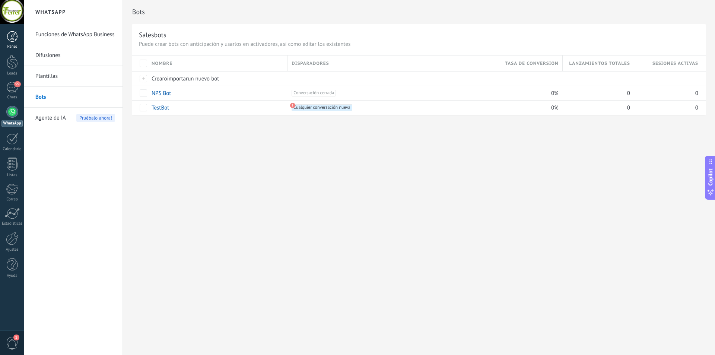
click at [13, 43] on link "Panel" at bounding box center [12, 40] width 24 height 18
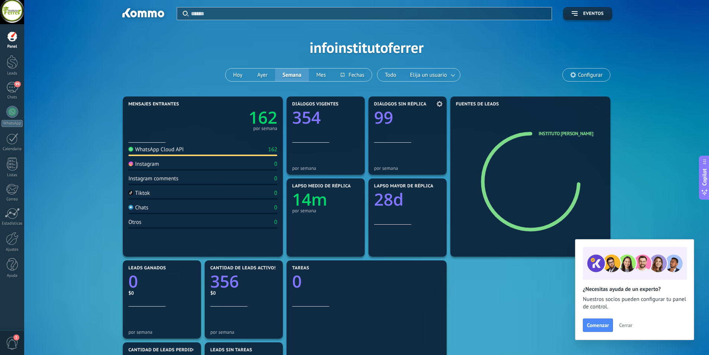
scroll to position [149, 0]
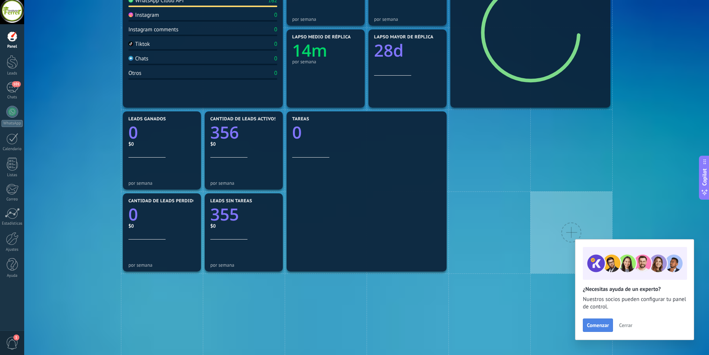
click at [604, 329] on button "Comenzar" at bounding box center [598, 324] width 30 height 13
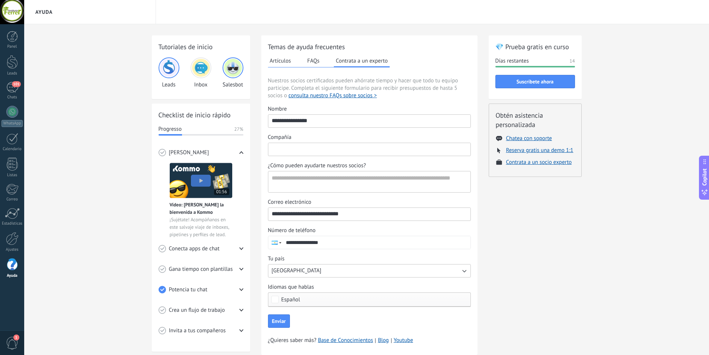
click at [300, 151] on input "Compañía" at bounding box center [369, 149] width 202 height 12
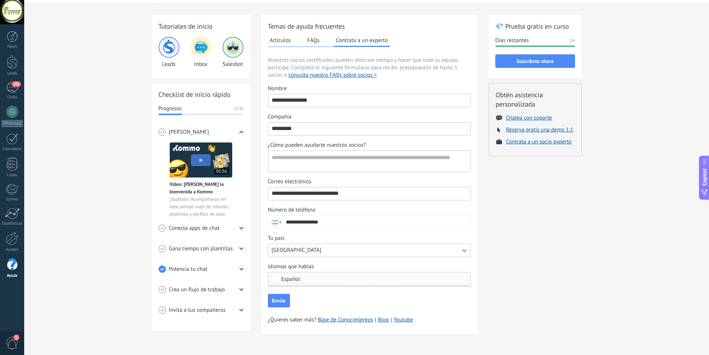
type input "*********"
click at [377, 249] on button "USA" at bounding box center [369, 250] width 203 height 13
click at [514, 272] on div "💎 Prueba gratis en curso Días restantes 14 Suscríbete ahora Obtén asistencia pe…" at bounding box center [535, 179] width 93 height 329
click at [461, 251] on icon "button" at bounding box center [464, 250] width 7 height 7
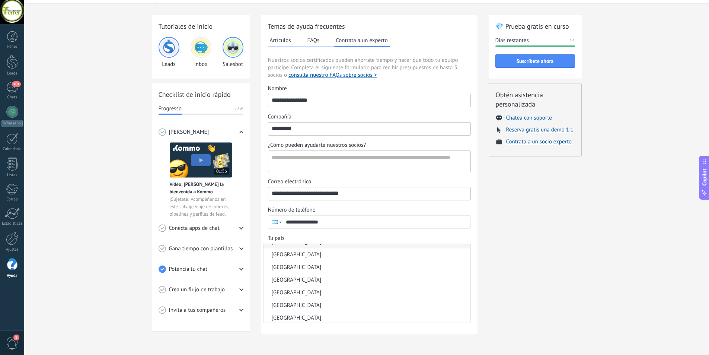
scroll to position [186, 0]
click at [309, 257] on li "Argentina" at bounding box center [367, 254] width 207 height 13
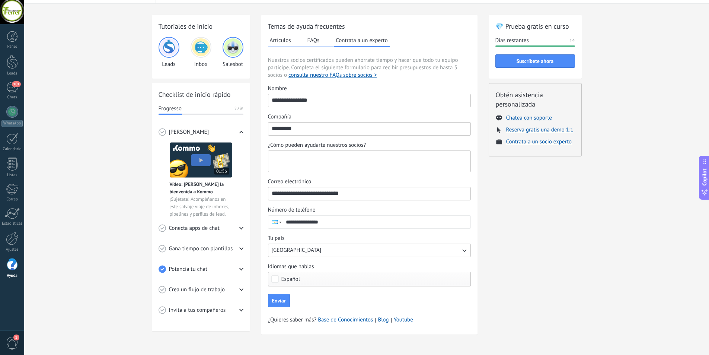
click at [360, 164] on textarea "¿Cómo pueden ayudarte nuestros socios?" at bounding box center [368, 161] width 201 height 21
type textarea "**********"
click at [277, 303] on span "Enviar" at bounding box center [279, 300] width 14 height 5
click at [13, 111] on div at bounding box center [12, 112] width 12 height 12
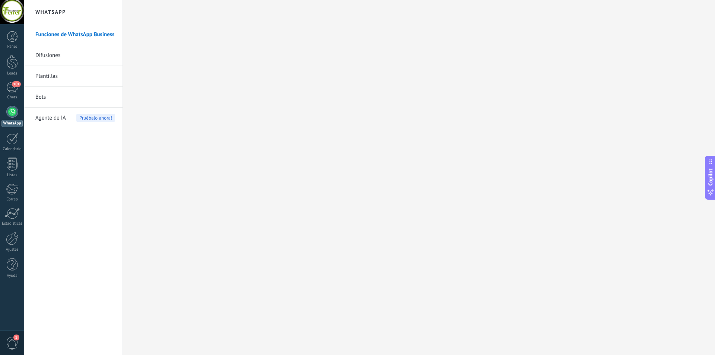
click at [8, 113] on div at bounding box center [12, 112] width 12 height 12
click at [11, 142] on div at bounding box center [12, 139] width 12 height 12
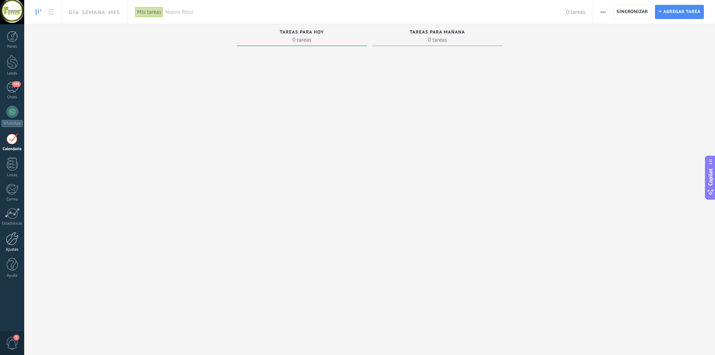
click at [13, 245] on link "Ajustes" at bounding box center [12, 242] width 24 height 20
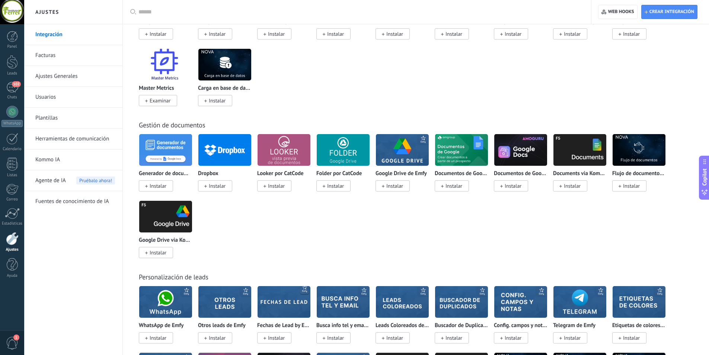
scroll to position [1829, 0]
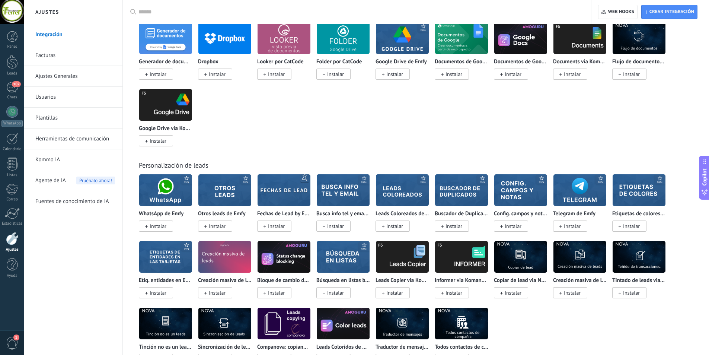
click at [168, 8] on input "text" at bounding box center [360, 12] width 442 height 8
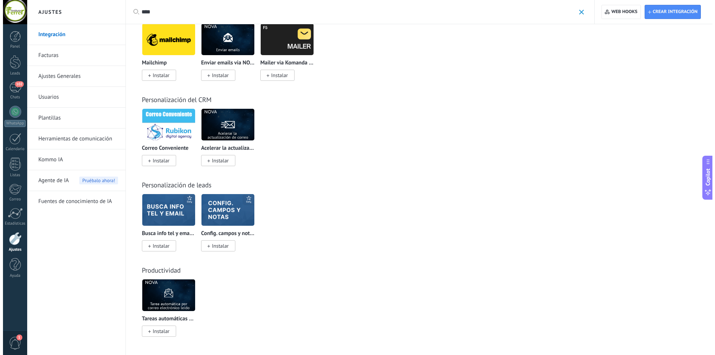
scroll to position [0, 0]
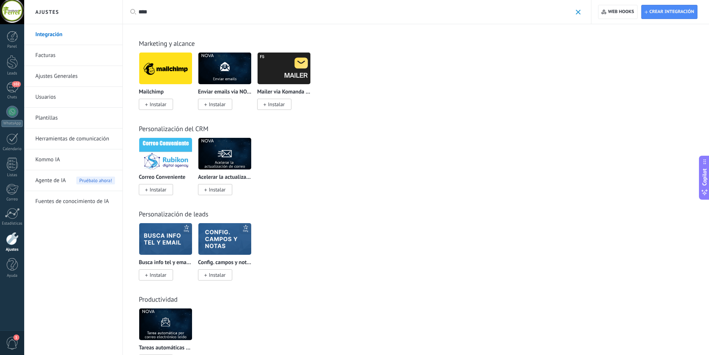
type input "****"
click at [13, 94] on link "102 Chats" at bounding box center [12, 91] width 24 height 18
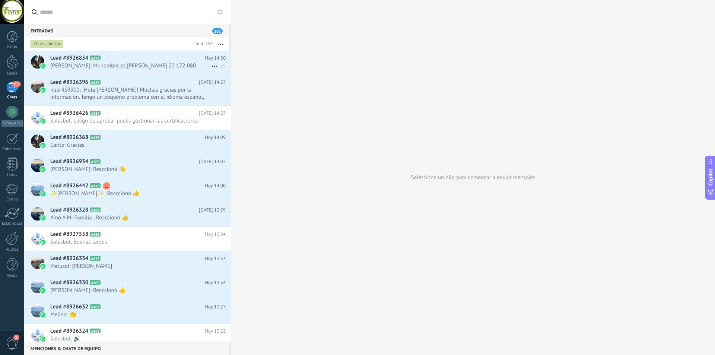
click at [143, 67] on span "Gabriela: Mi nombre es Maria Gabriela Alegre Dni 22 172 080" at bounding box center [130, 65] width 161 height 7
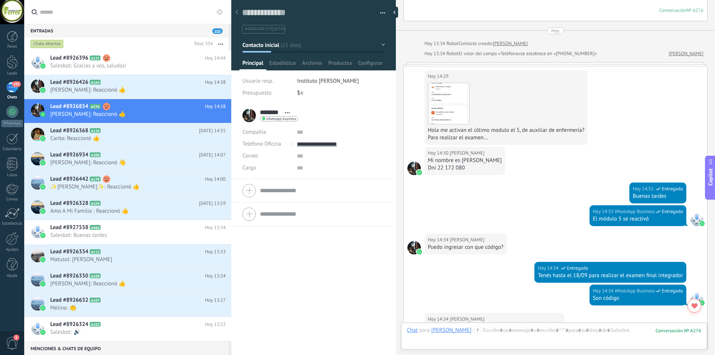
scroll to position [1657, 0]
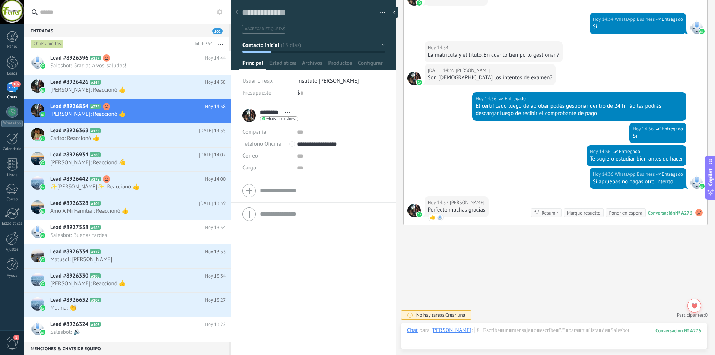
click at [14, 88] on div "102" at bounding box center [12, 87] width 12 height 11
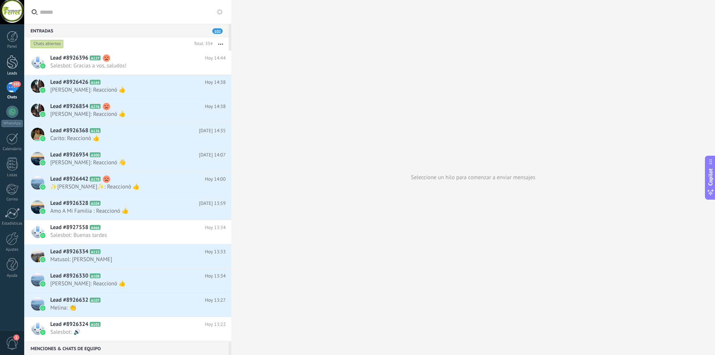
click at [10, 64] on div at bounding box center [12, 62] width 11 height 14
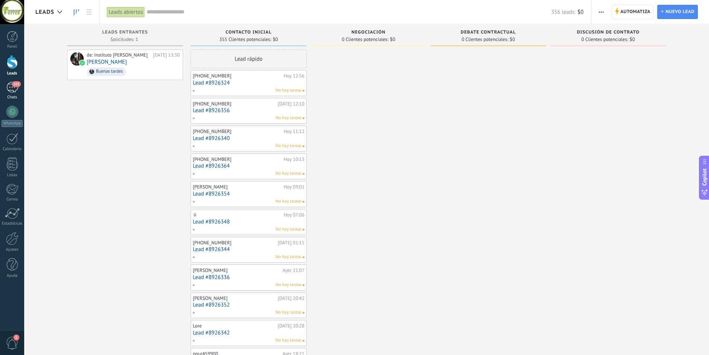
click at [15, 88] on div "102" at bounding box center [12, 87] width 12 height 11
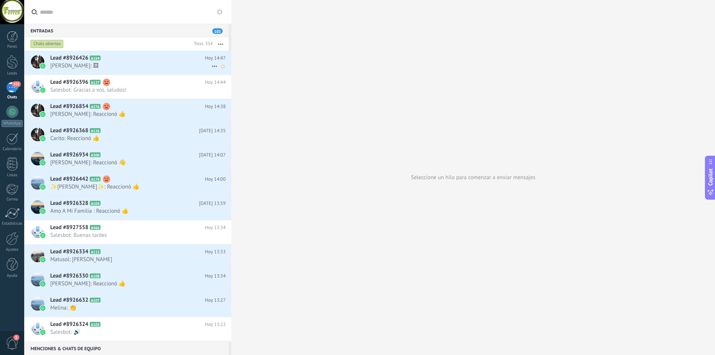
click at [153, 64] on span "Monica: 🖼" at bounding box center [130, 65] width 161 height 7
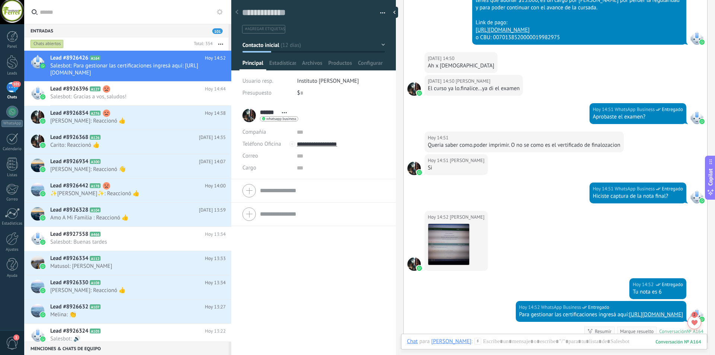
scroll to position [996, 0]
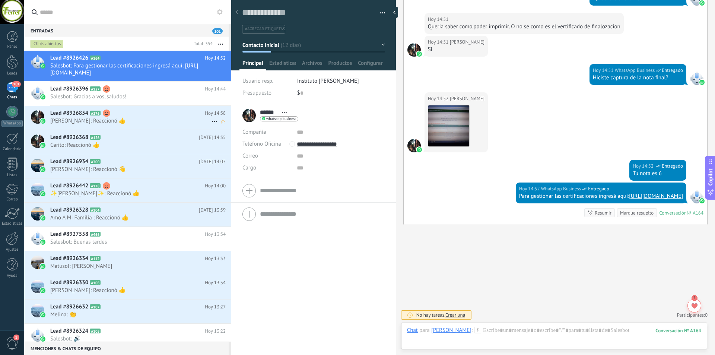
click at [160, 115] on h2 "Lead #8926854 A276" at bounding box center [127, 112] width 155 height 7
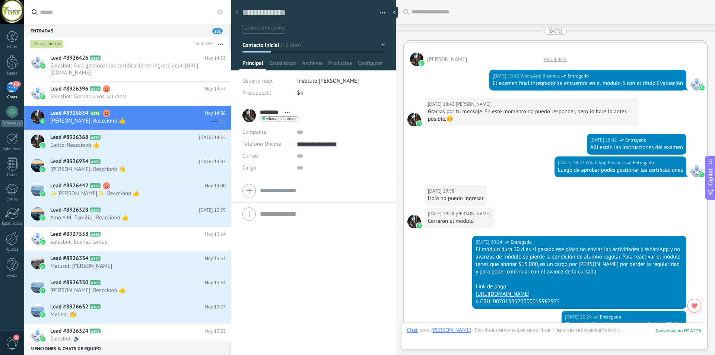
scroll to position [1080, 0]
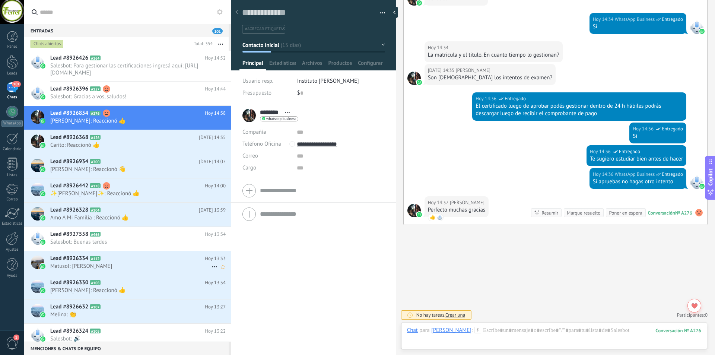
click at [125, 263] on span "Matusol: [PERSON_NAME]" at bounding box center [130, 266] width 161 height 7
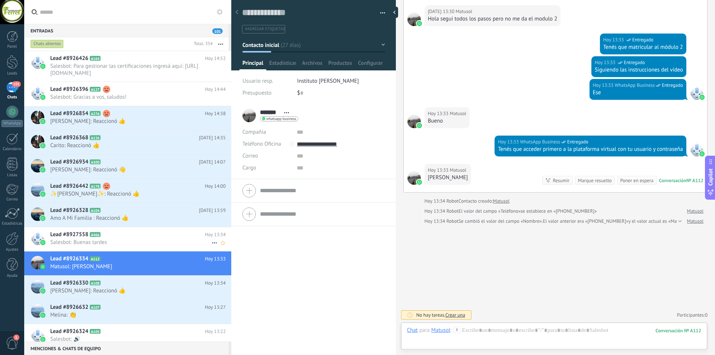
scroll to position [75, 0]
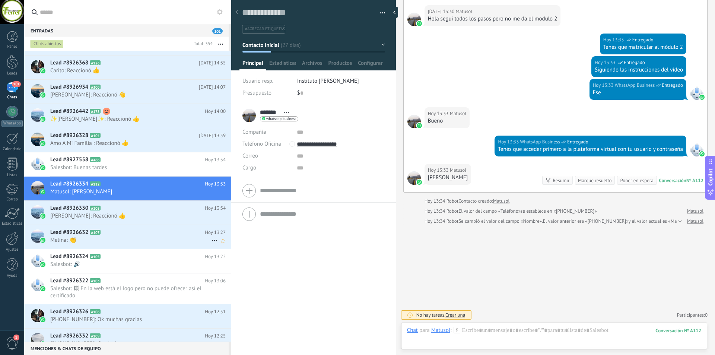
click at [149, 235] on h2 "Lead #8926632 A107" at bounding box center [127, 232] width 155 height 7
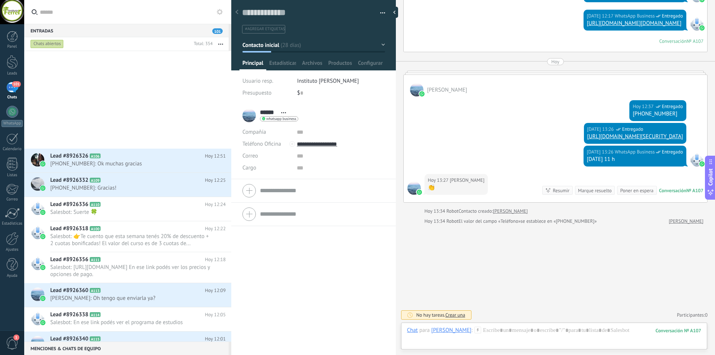
scroll to position [410, 0]
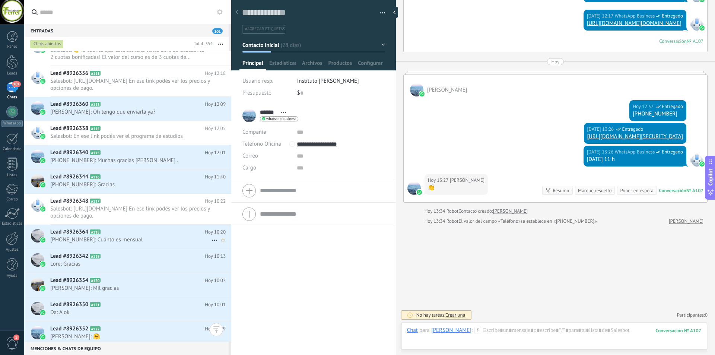
click at [125, 240] on span "+5491137032964: Cuánto es mensual" at bounding box center [130, 239] width 161 height 7
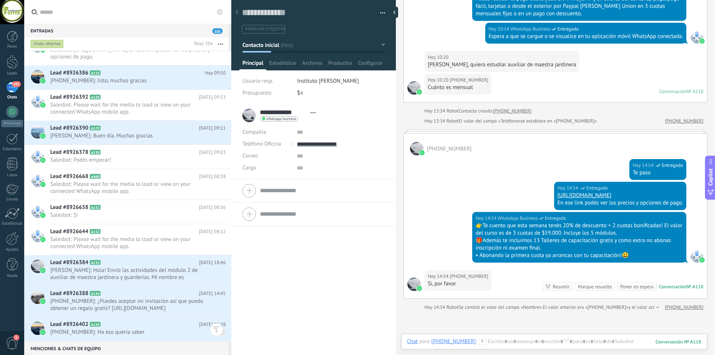
scroll to position [820, 0]
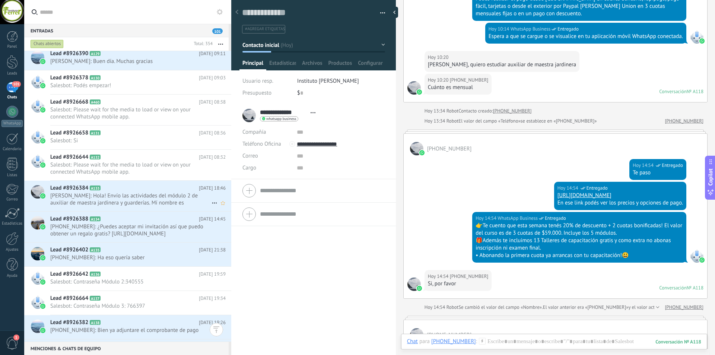
click at [155, 200] on span "Mora Maia: Hola! Envío las actividades del módulo 2 de auxiliar de maestra jard…" at bounding box center [130, 199] width 161 height 14
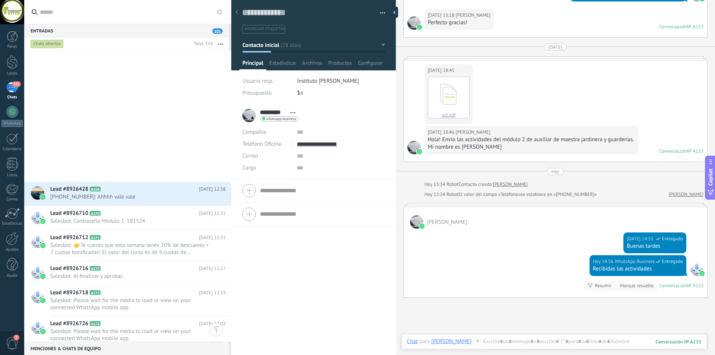
scroll to position [1992, 0]
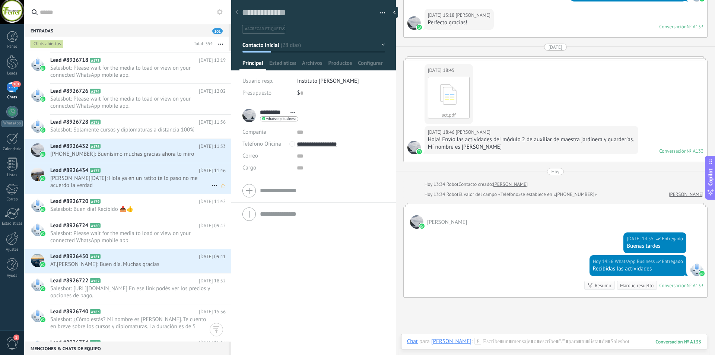
click at [146, 185] on span "[PERSON_NAME][DATE]: Hola ya en un ratito te lo paso no me acuerdo la verdad" at bounding box center [130, 182] width 161 height 14
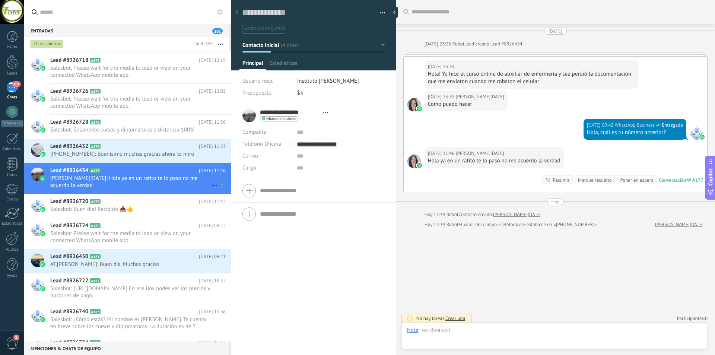
type textarea "**********"
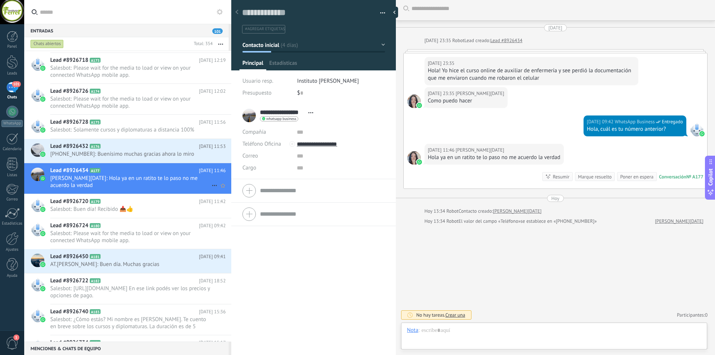
scroll to position [11, 0]
click at [125, 153] on span "[PHONE_NUMBER]: Buenísimo muchas gracias ahora lo miro" at bounding box center [130, 153] width 161 height 7
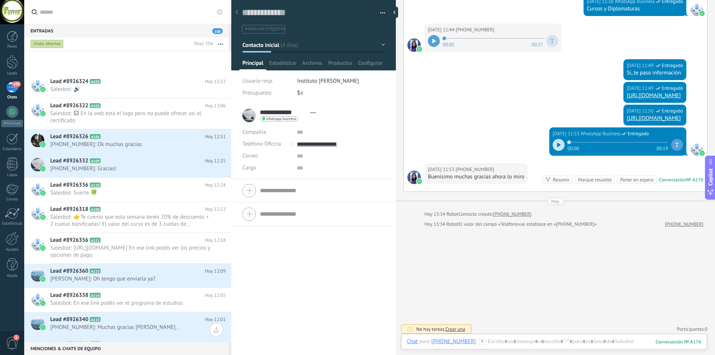
scroll to position [410, 0]
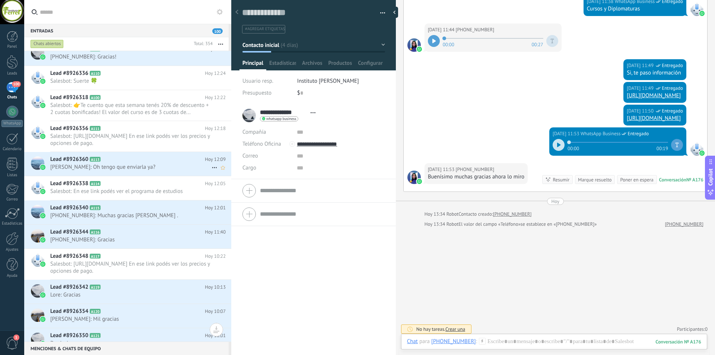
click at [162, 159] on h2 "Lead #8926360 A113" at bounding box center [127, 159] width 155 height 7
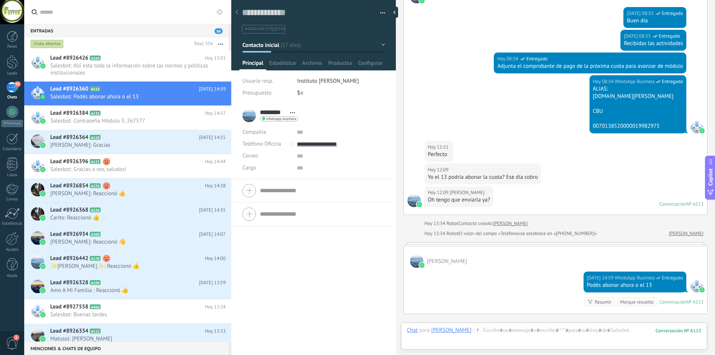
click at [220, 45] on button "button" at bounding box center [221, 43] width 16 height 13
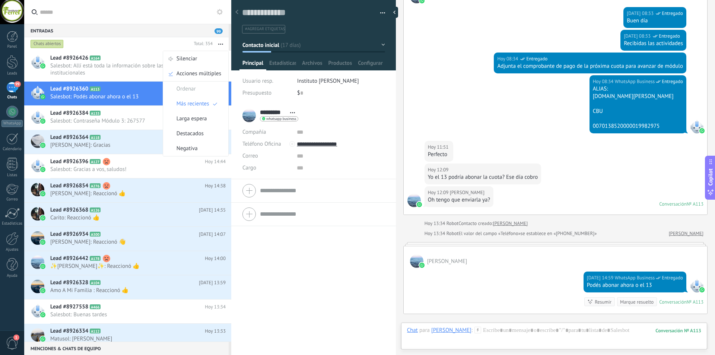
click at [220, 12] on icon at bounding box center [220, 12] width 6 height 6
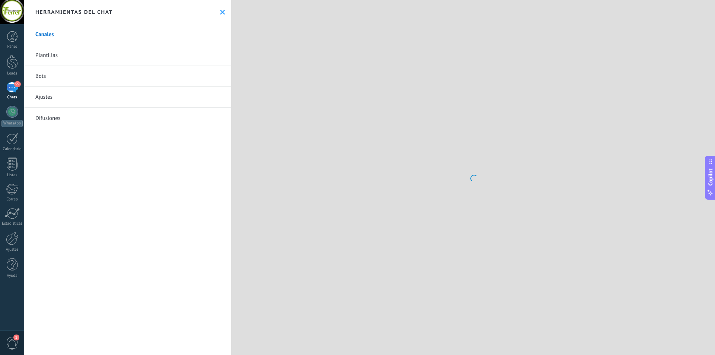
click at [220, 12] on use at bounding box center [222, 12] width 5 height 5
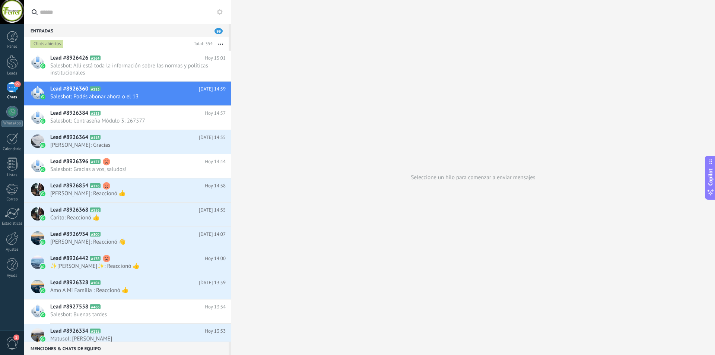
click at [220, 12] on icon at bounding box center [220, 12] width 6 height 6
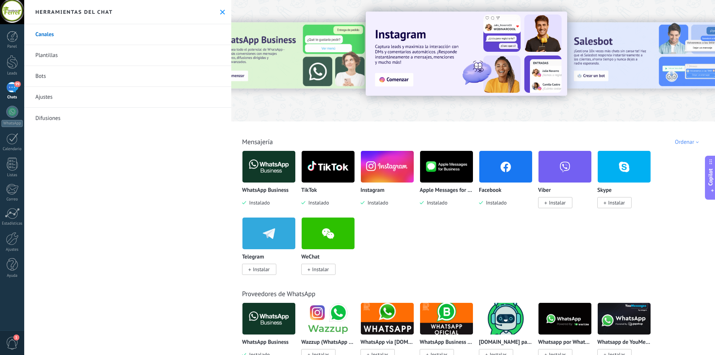
click at [11, 92] on div "99" at bounding box center [12, 87] width 12 height 11
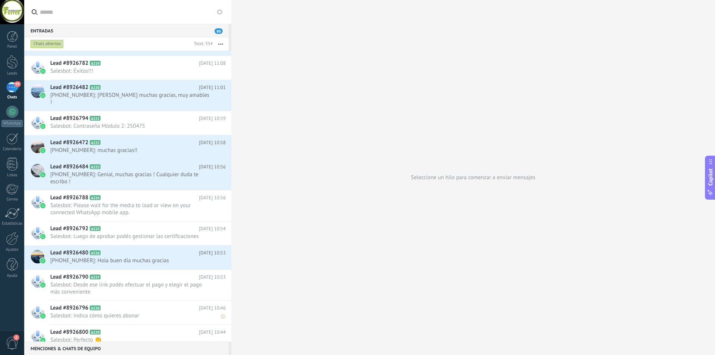
scroll to position [3352, 0]
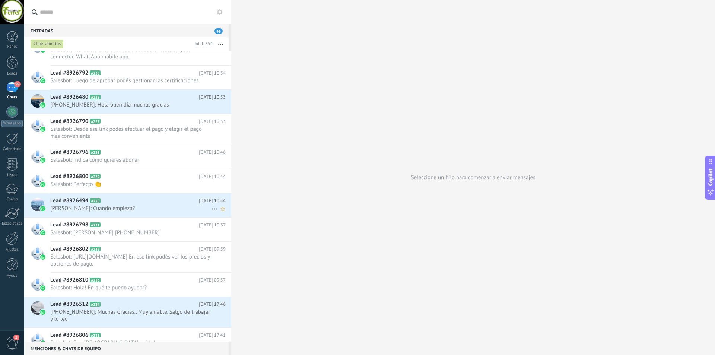
click at [129, 210] on span "[PERSON_NAME]: Cuando empieza?" at bounding box center [130, 208] width 161 height 7
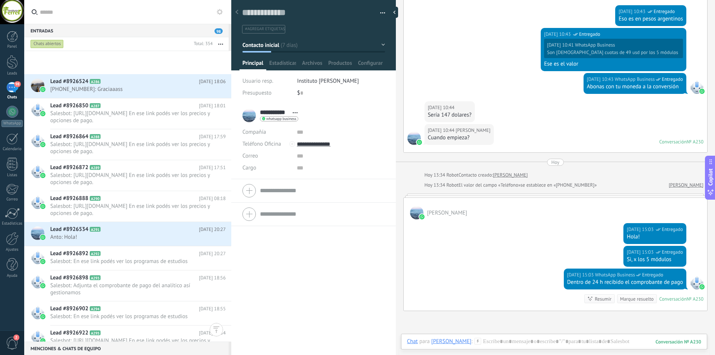
scroll to position [5133, 0]
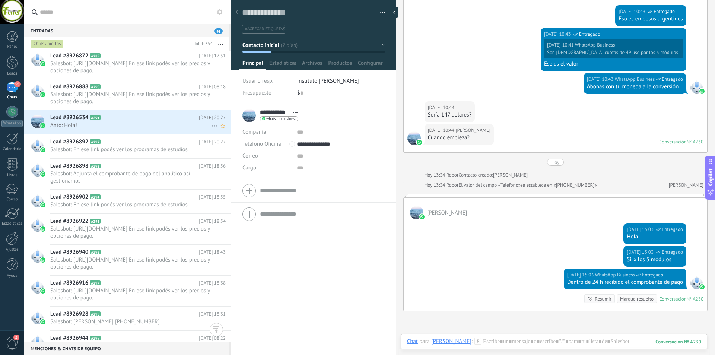
click at [131, 128] on span "Anto: Hola!" at bounding box center [130, 125] width 161 height 7
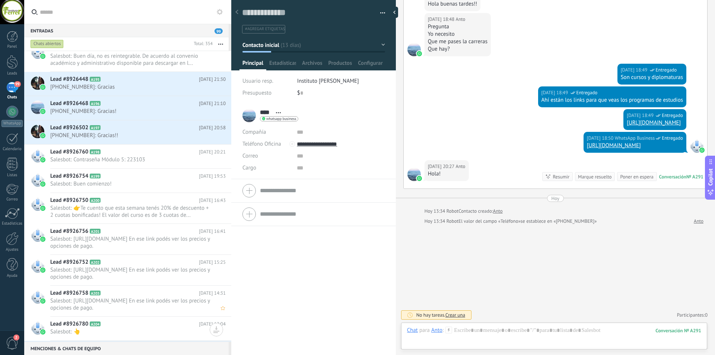
scroll to position [2638, 0]
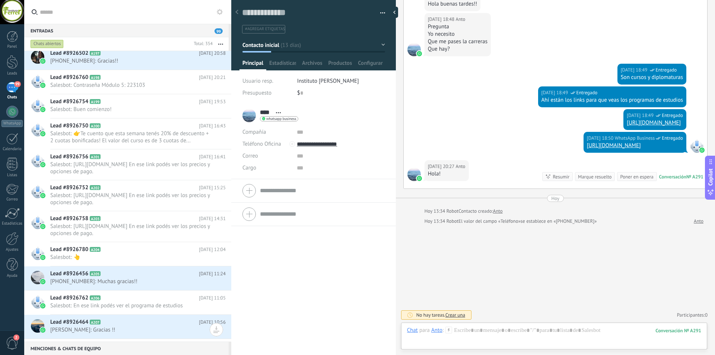
click at [222, 43] on button "button" at bounding box center [221, 43] width 16 height 13
click at [187, 148] on span "Negativa" at bounding box center [187, 148] width 21 height 15
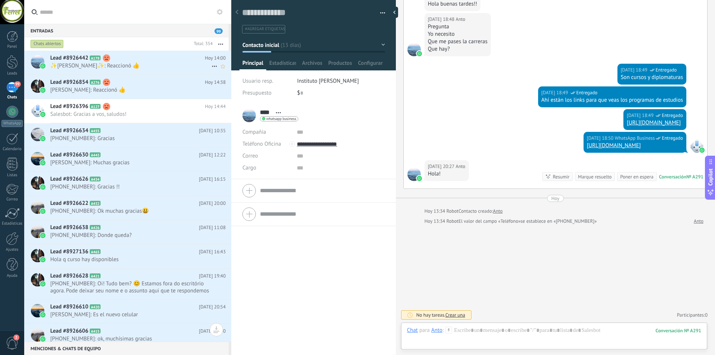
click at [212, 67] on icon at bounding box center [214, 66] width 9 height 9
click at [234, 69] on span "[PERSON_NAME] respondió" at bounding box center [254, 70] width 65 height 15
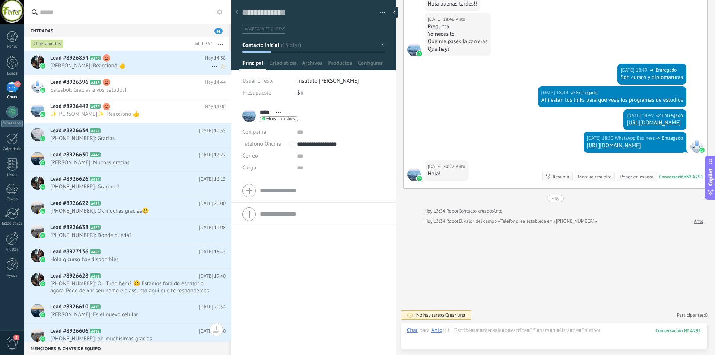
click at [212, 67] on use at bounding box center [214, 66] width 5 height 1
click at [236, 68] on span "[PERSON_NAME] respondió" at bounding box center [254, 70] width 65 height 15
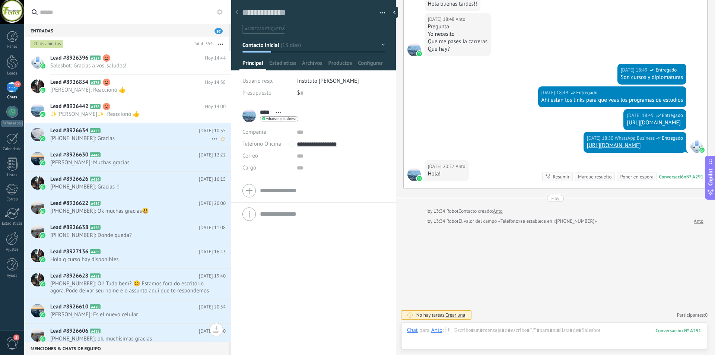
click at [210, 137] on icon at bounding box center [214, 138] width 9 height 9
click at [222, 144] on div "[PERSON_NAME] respondió" at bounding box center [251, 142] width 74 height 15
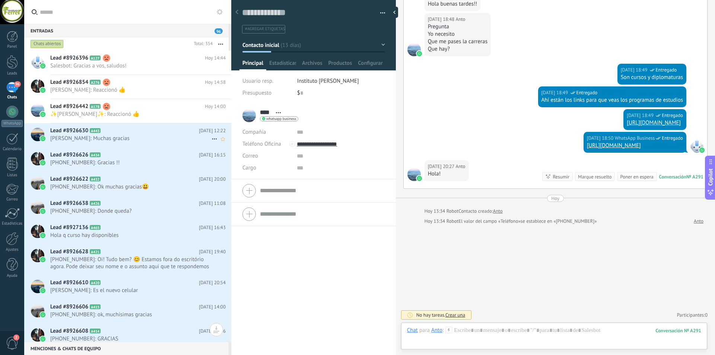
click at [213, 140] on icon at bounding box center [214, 138] width 9 height 9
click at [229, 146] on span "[PERSON_NAME] respondió" at bounding box center [254, 142] width 65 height 15
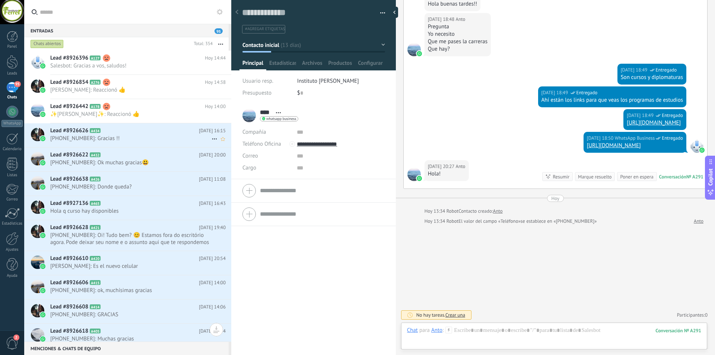
click at [212, 139] on use at bounding box center [214, 139] width 5 height 1
click at [230, 141] on span "[PERSON_NAME] respondió" at bounding box center [254, 142] width 65 height 15
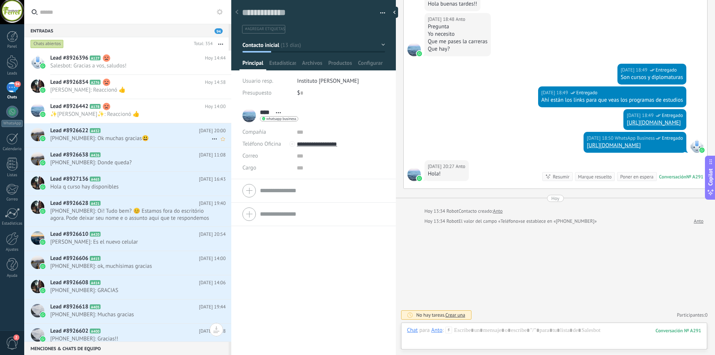
click at [213, 137] on icon at bounding box center [214, 138] width 9 height 9
click at [229, 142] on span "[PERSON_NAME] respondió" at bounding box center [254, 142] width 65 height 15
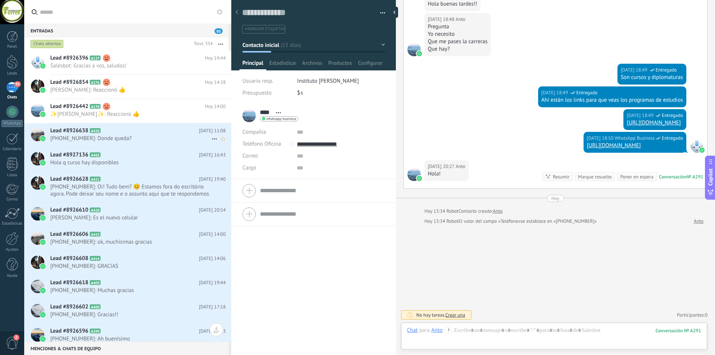
click at [133, 140] on span "[PHONE_NUMBER]: Donde queda?" at bounding box center [130, 138] width 161 height 7
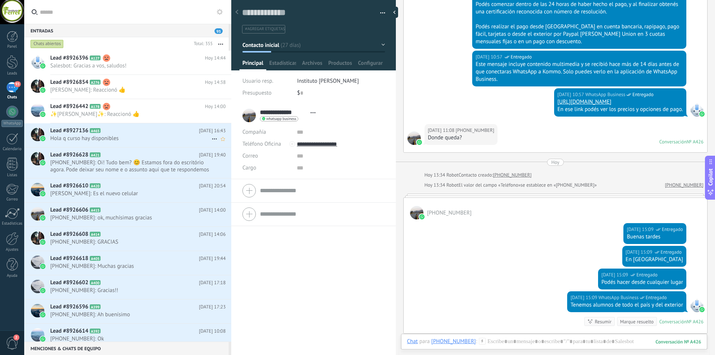
scroll to position [316, 0]
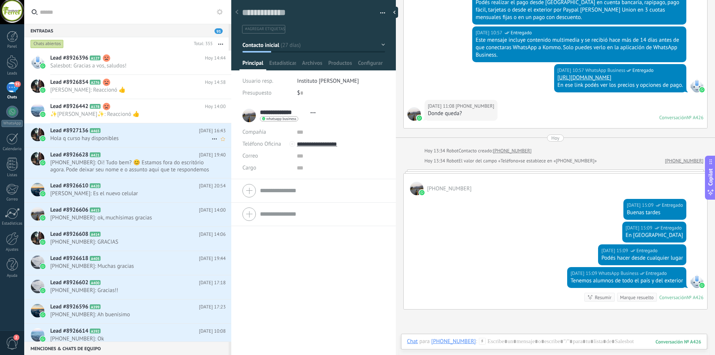
click at [133, 140] on span "Hola q curso hay disponibles" at bounding box center [130, 138] width 161 height 7
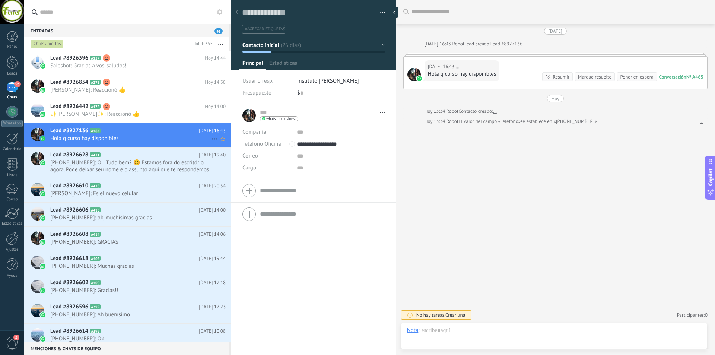
scroll to position [11, 0]
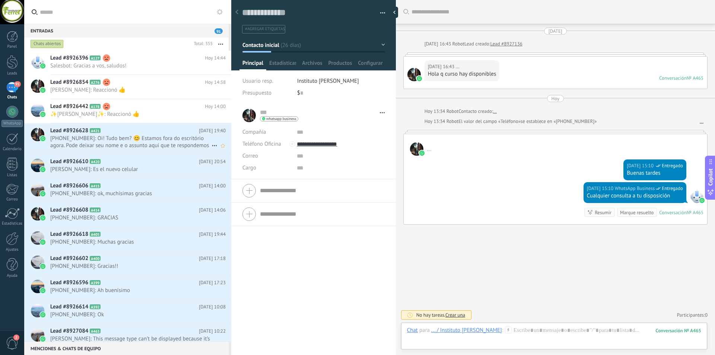
click at [161, 141] on span "[PHONE_NUMBER]: Oi! Tudo bem? 😊 Estamos fora do escritório agora. Pode deixar s…" at bounding box center [130, 142] width 161 height 14
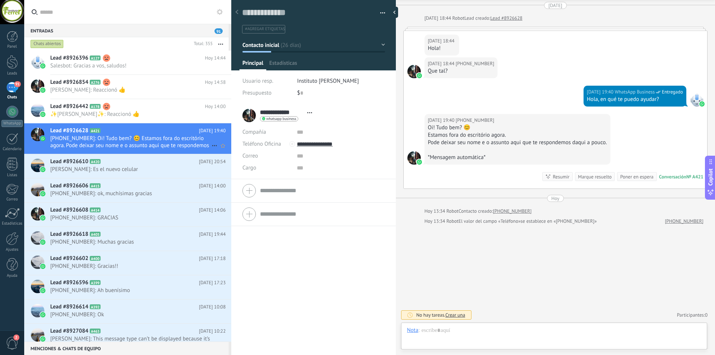
scroll to position [11, 0]
click at [490, 157] on div "*Mensagem automática*" at bounding box center [517, 157] width 179 height 7
click at [474, 136] on div "Estamos fora do escritório agora." at bounding box center [517, 134] width 179 height 7
click at [574, 133] on div "Estamos fora do escritório agora." at bounding box center [517, 134] width 179 height 7
click at [210, 147] on icon at bounding box center [214, 145] width 9 height 9
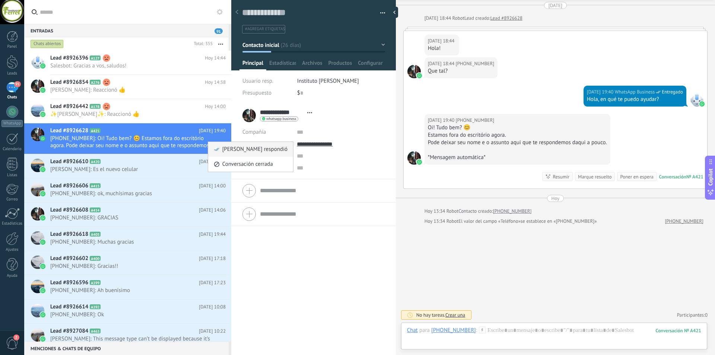
click at [239, 149] on span "[PERSON_NAME] respondió" at bounding box center [254, 149] width 65 height 15
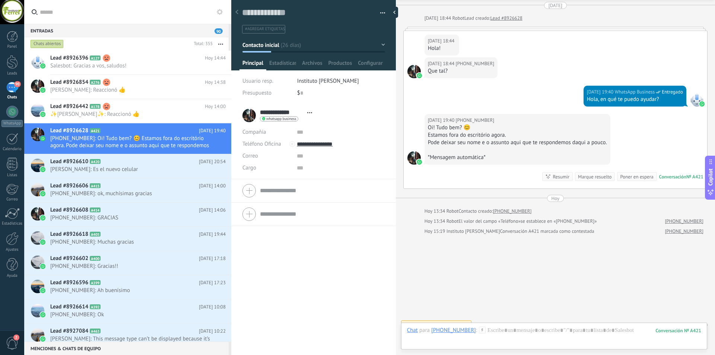
scroll to position [36, 0]
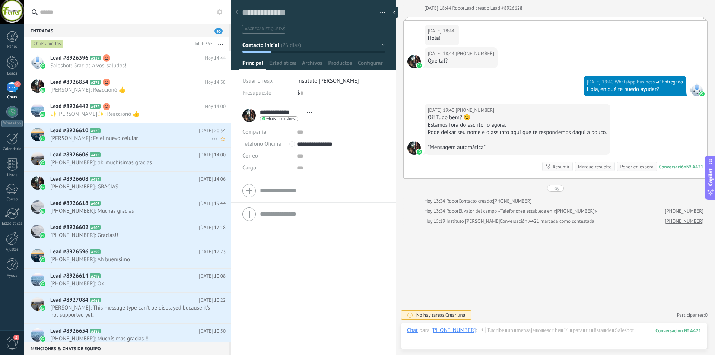
click at [212, 138] on icon at bounding box center [214, 138] width 9 height 9
click at [230, 144] on span "[PERSON_NAME] respondió" at bounding box center [254, 142] width 65 height 15
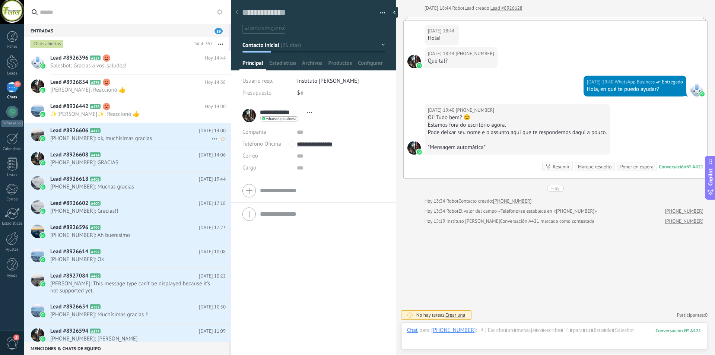
click at [210, 140] on icon at bounding box center [214, 138] width 9 height 9
click at [223, 142] on span "[PERSON_NAME] respondió" at bounding box center [254, 142] width 65 height 15
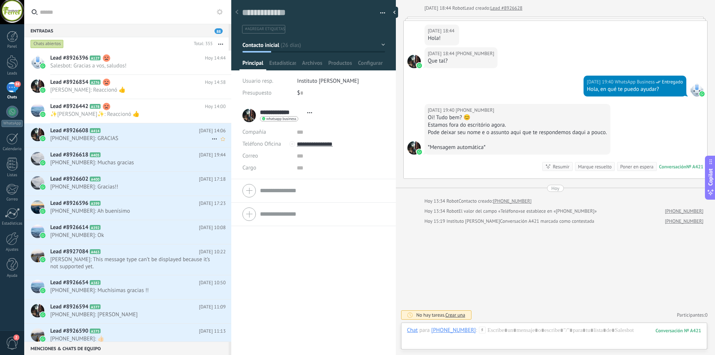
drag, startPoint x: 197, startPoint y: 140, endPoint x: 153, endPoint y: 141, distance: 44.3
drag, startPoint x: 153, startPoint y: 141, endPoint x: 159, endPoint y: 137, distance: 7.4
click at [159, 137] on span "[PHONE_NUMBER]: GRACIAS" at bounding box center [130, 138] width 161 height 7
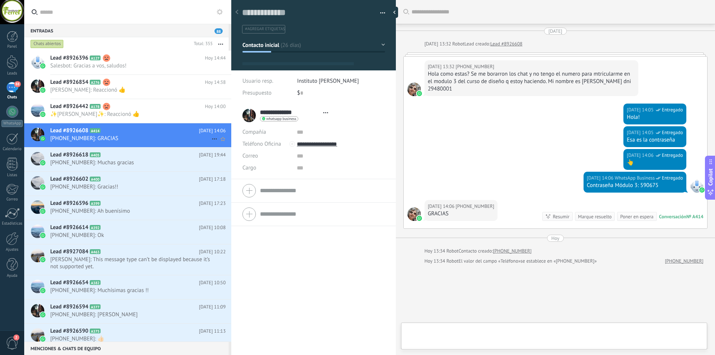
click at [212, 139] on use at bounding box center [214, 139] width 5 height 1
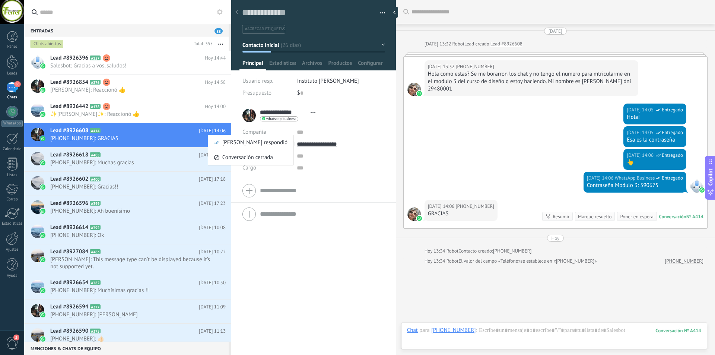
scroll to position [40, 0]
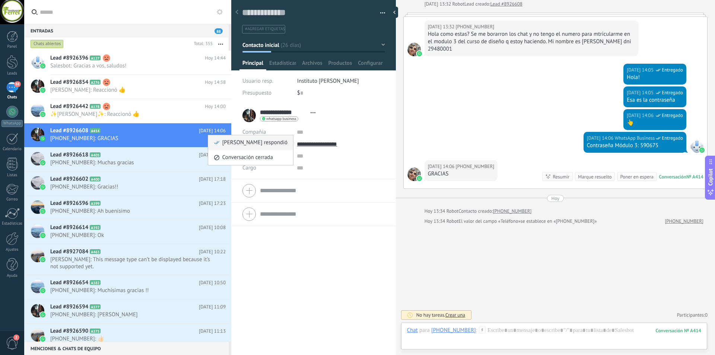
click at [228, 140] on span "[PERSON_NAME] respondió" at bounding box center [254, 142] width 65 height 15
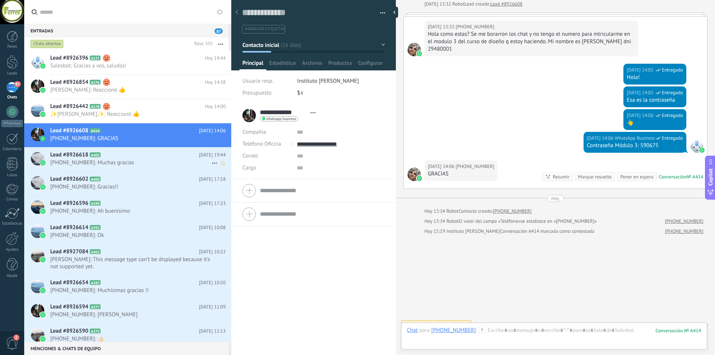
scroll to position [50, 0]
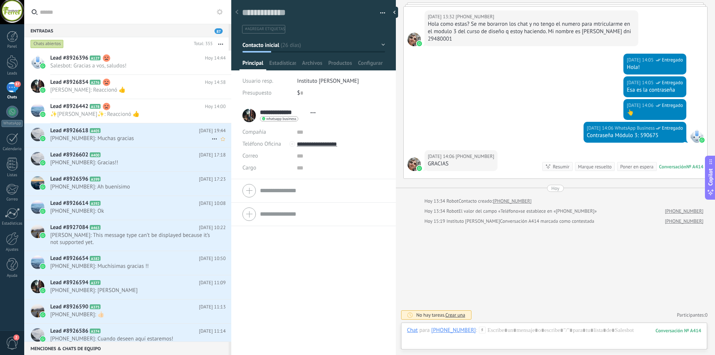
click at [212, 140] on icon at bounding box center [214, 138] width 9 height 9
click at [230, 142] on span "[PERSON_NAME] respondió" at bounding box center [254, 142] width 65 height 15
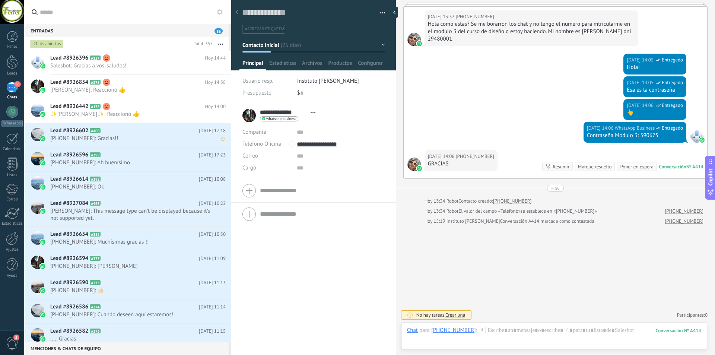
click at [213, 139] on span "[PHONE_NUMBER]: Gracias!!" at bounding box center [137, 138] width 175 height 7
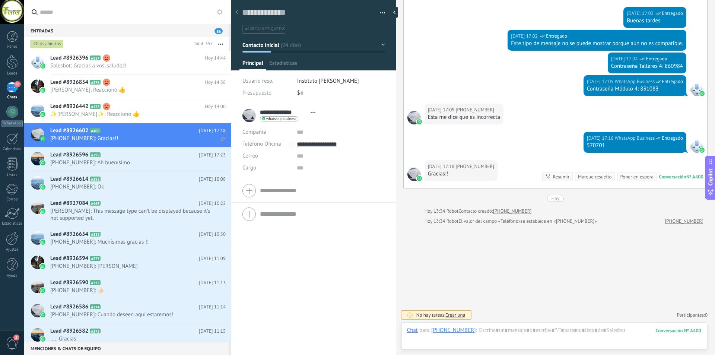
scroll to position [11, 0]
click at [211, 141] on span "[PHONE_NUMBER]: Gracias!!" at bounding box center [137, 138] width 175 height 7
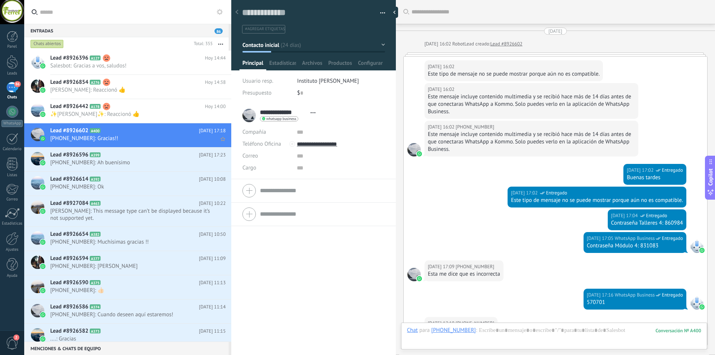
scroll to position [157, 0]
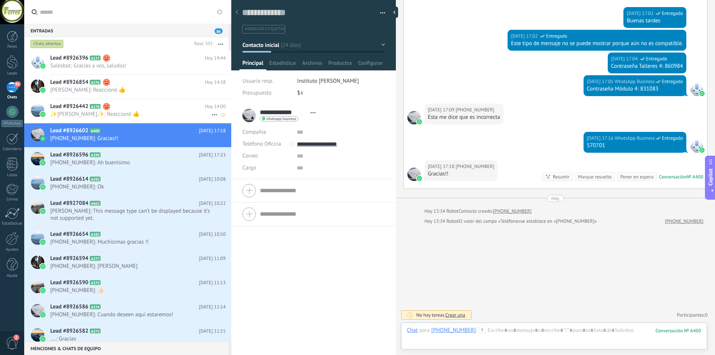
click at [171, 112] on span "✨[PERSON_NAME]✨: Reaccionó 👍" at bounding box center [130, 114] width 161 height 7
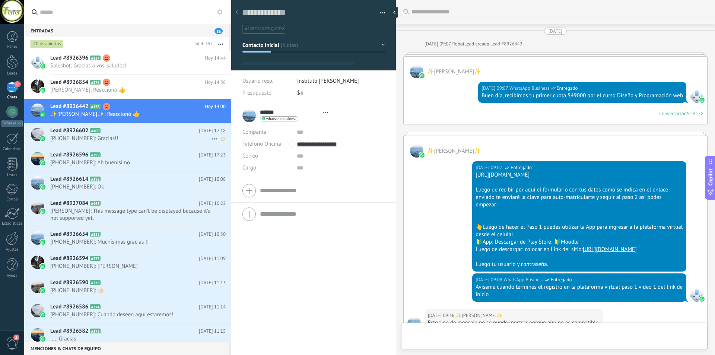
click at [172, 132] on h2 "Lead #8926602 A400" at bounding box center [124, 130] width 149 height 7
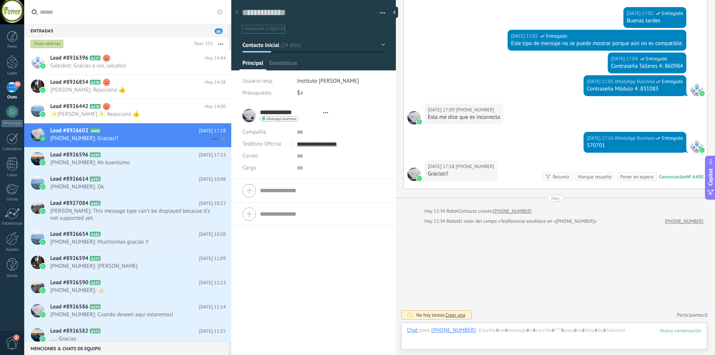
scroll to position [11, 0]
click at [212, 138] on icon at bounding box center [214, 138] width 9 height 9
click at [230, 145] on span "[PERSON_NAME] respondió" at bounding box center [254, 142] width 65 height 15
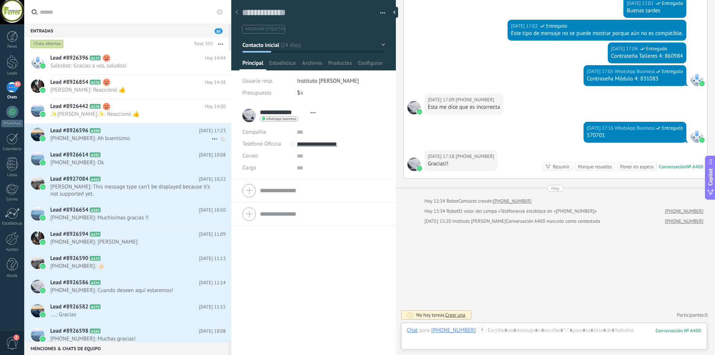
click at [212, 139] on use at bounding box center [214, 139] width 5 height 1
click at [237, 143] on span "[PERSON_NAME] respondió" at bounding box center [254, 142] width 65 height 15
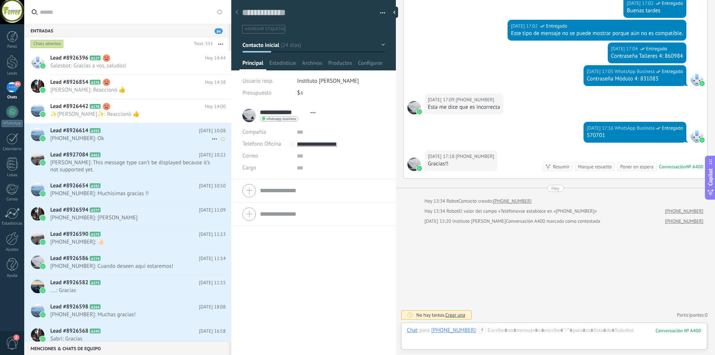
click at [210, 138] on icon at bounding box center [214, 138] width 9 height 9
click at [226, 142] on span "[PERSON_NAME] respondió" at bounding box center [254, 142] width 65 height 15
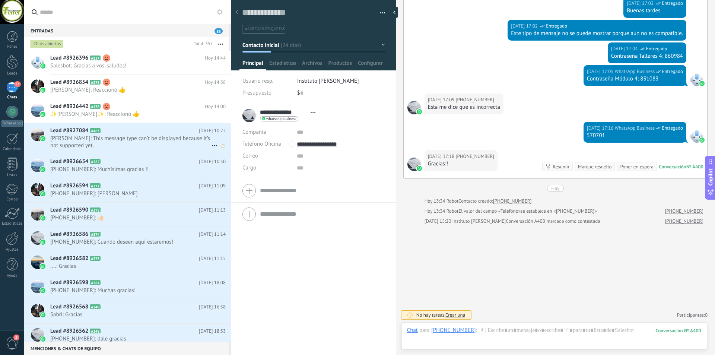
click at [193, 141] on span "[PERSON_NAME]: This message type can’t be displayed because it’s not supported …" at bounding box center [130, 142] width 161 height 14
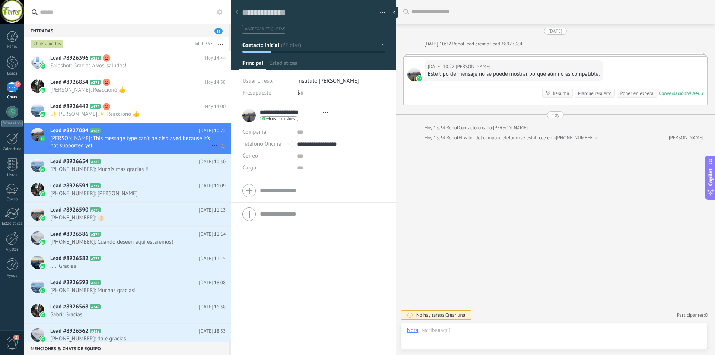
scroll to position [11, 0]
click at [211, 143] on icon at bounding box center [214, 145] width 9 height 9
click at [200, 144] on div at bounding box center [357, 177] width 715 height 355
click at [214, 146] on use at bounding box center [214, 145] width 5 height 1
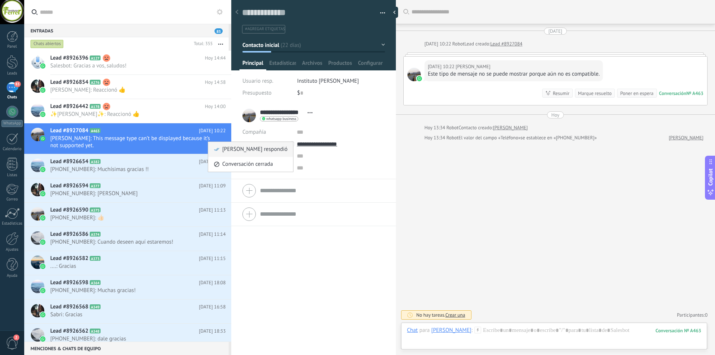
click at [229, 150] on span "[PERSON_NAME] respondió" at bounding box center [254, 149] width 65 height 15
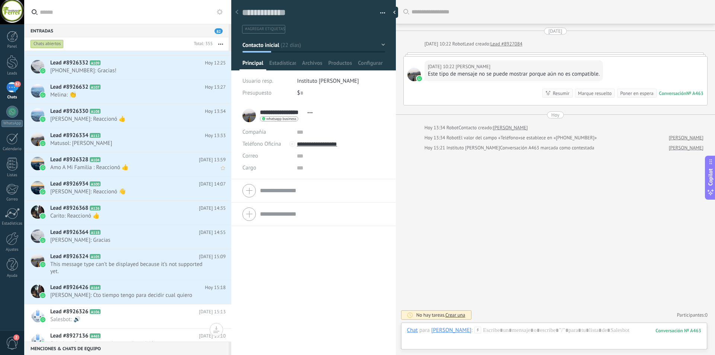
scroll to position [1908, 0]
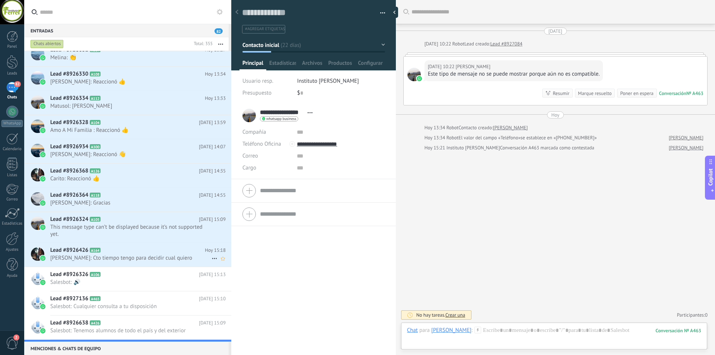
click at [174, 253] on h2 "Lead #8926426 A164" at bounding box center [127, 250] width 155 height 7
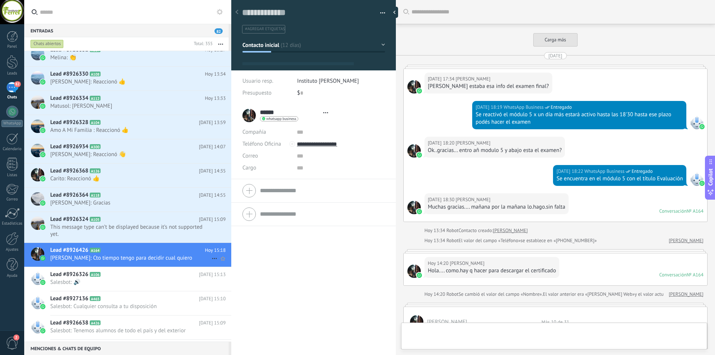
scroll to position [448, 0]
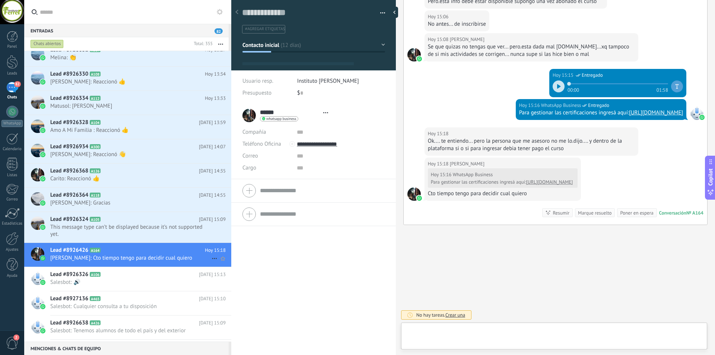
type textarea "**********"
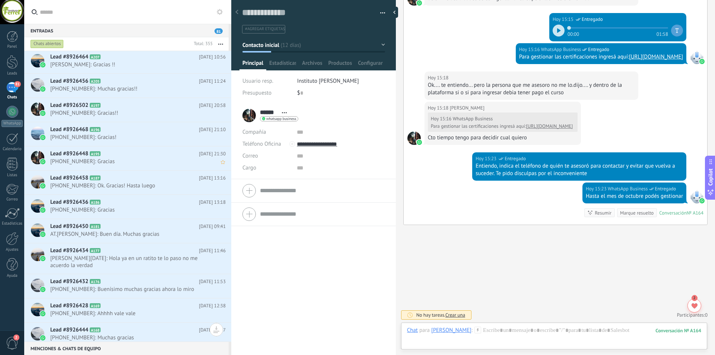
scroll to position [1098, 0]
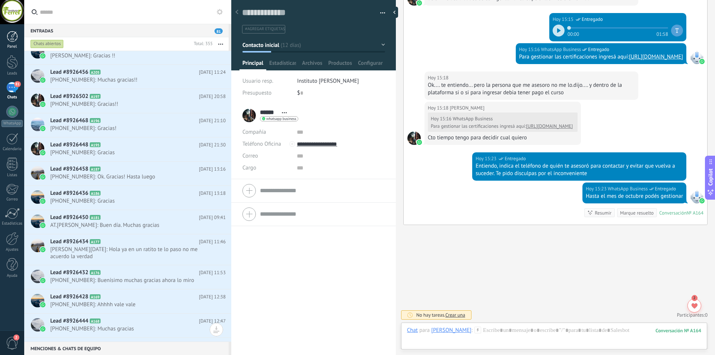
click at [8, 37] on div at bounding box center [12, 36] width 11 height 11
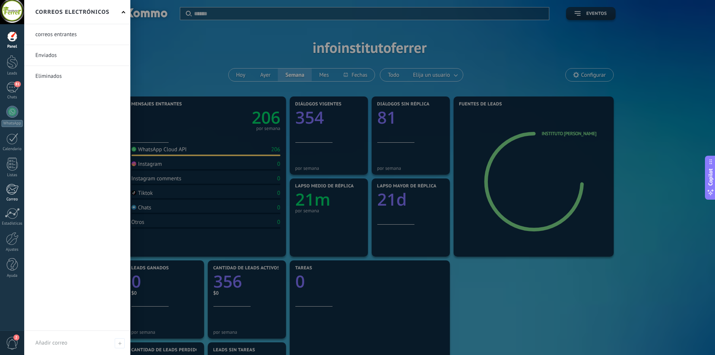
click at [16, 197] on div "Correo" at bounding box center [12, 199] width 22 height 5
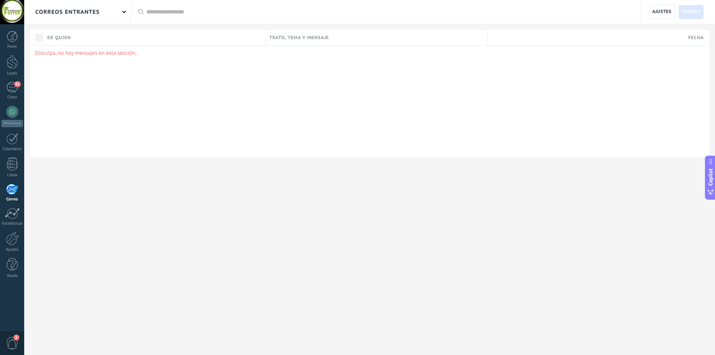
click at [122, 14] on div "correos entrantes" at bounding box center [77, 12] width 106 height 24
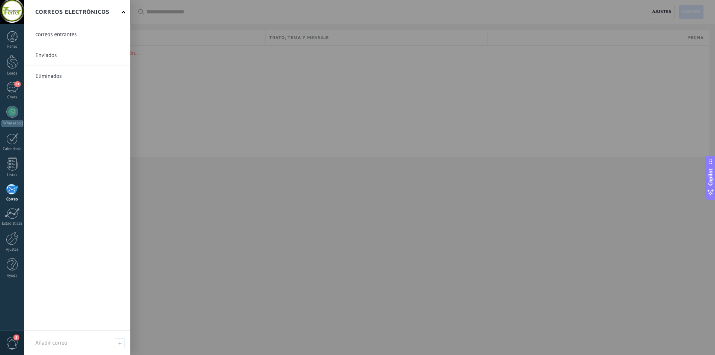
click at [159, 101] on div at bounding box center [381, 177] width 715 height 355
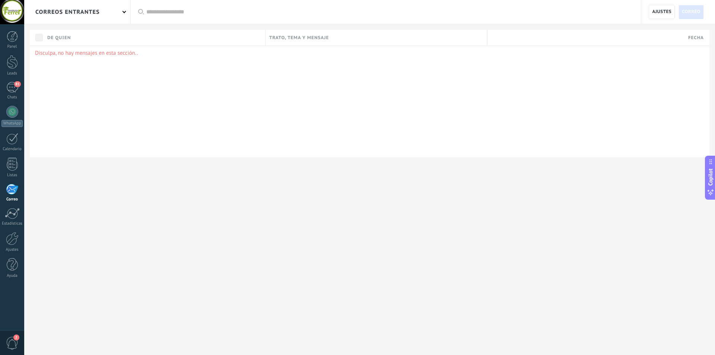
click at [698, 11] on span "Correo" at bounding box center [691, 11] width 19 height 13
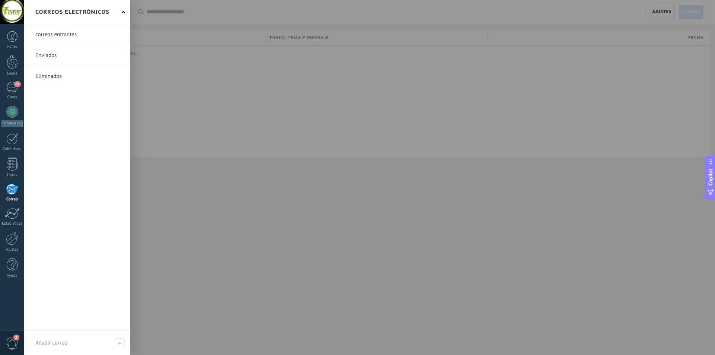
click at [12, 194] on div at bounding box center [12, 189] width 12 height 11
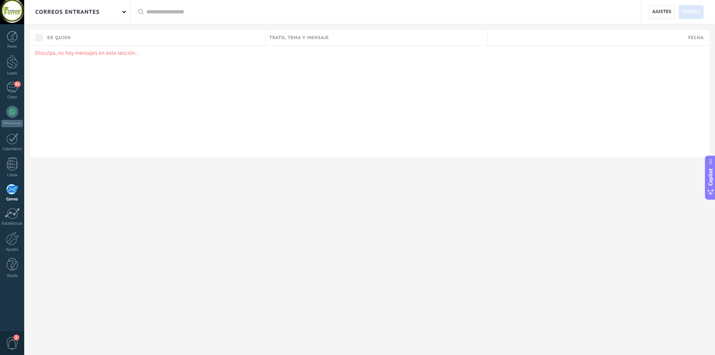
click at [659, 17] on span "Ajustes" at bounding box center [661, 11] width 19 height 13
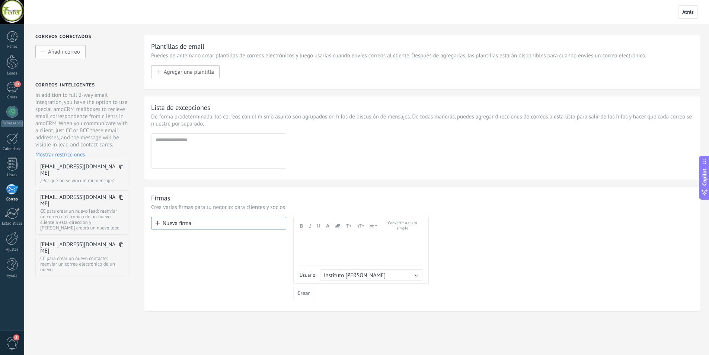
click at [70, 52] on span "Añadir correo" at bounding box center [64, 51] width 32 height 6
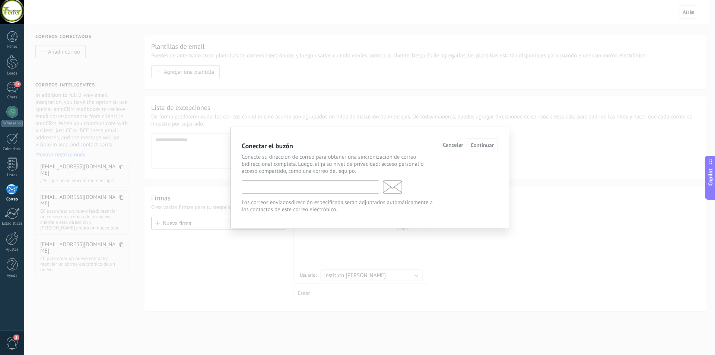
click at [299, 185] on input "text" at bounding box center [310, 186] width 137 height 13
type input "*"
type input "**********"
click at [487, 146] on span "Continuar" at bounding box center [482, 145] width 23 height 7
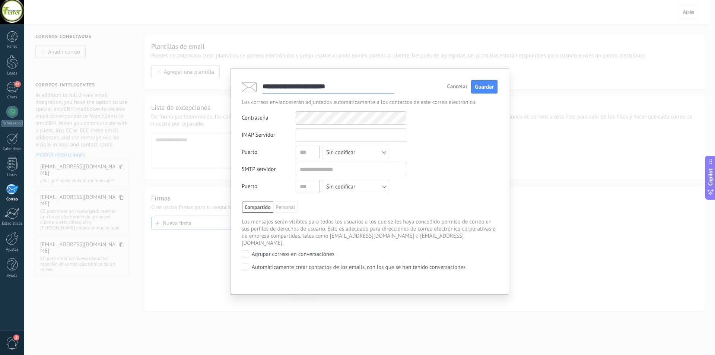
click at [357, 133] on input "text" at bounding box center [351, 134] width 111 height 13
click at [324, 140] on input "text" at bounding box center [351, 134] width 111 height 13
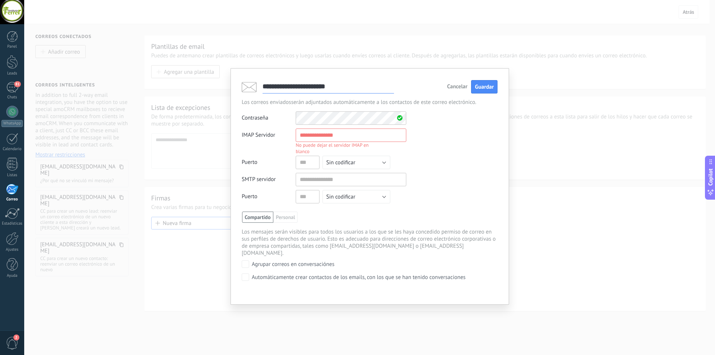
paste input "**********"
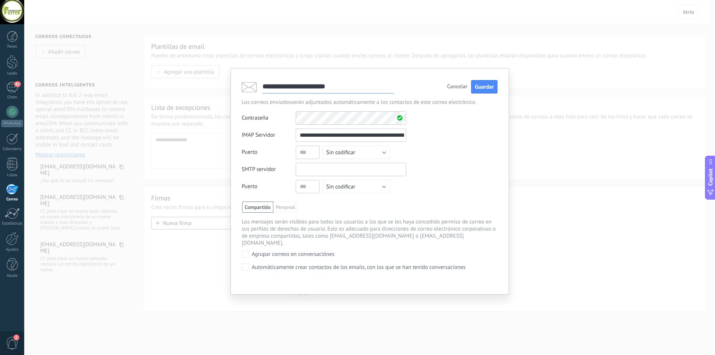
click at [347, 171] on input "text" at bounding box center [351, 169] width 111 height 13
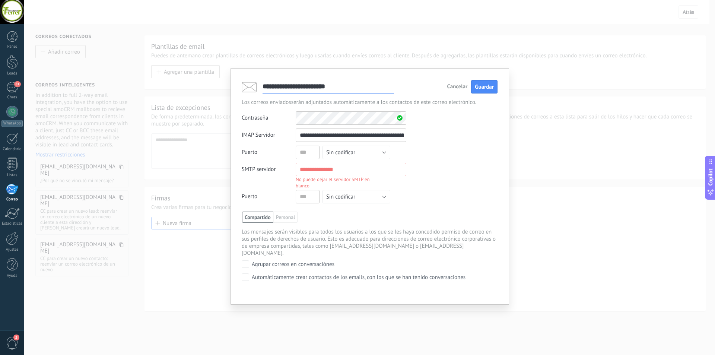
scroll to position [0, 37]
drag, startPoint x: 375, startPoint y: 133, endPoint x: 466, endPoint y: 130, distance: 91.6
click at [466, 130] on div "**********" at bounding box center [370, 167] width 256 height 79
type input "**********"
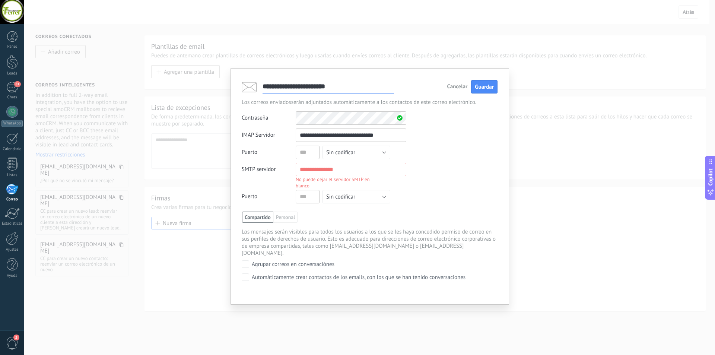
click at [346, 172] on input "text" at bounding box center [351, 169] width 111 height 13
drag, startPoint x: 300, startPoint y: 137, endPoint x: 392, endPoint y: 131, distance: 91.8
click at [392, 131] on input "**********" at bounding box center [351, 134] width 111 height 13
click at [338, 166] on form "**********" at bounding box center [324, 167] width 165 height 79
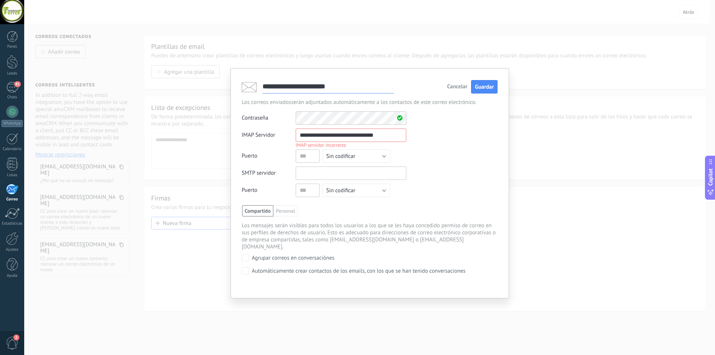
paste input "**********"
click at [438, 175] on div "**********" at bounding box center [370, 164] width 256 height 72
click at [336, 171] on input "**********" at bounding box center [351, 169] width 111 height 13
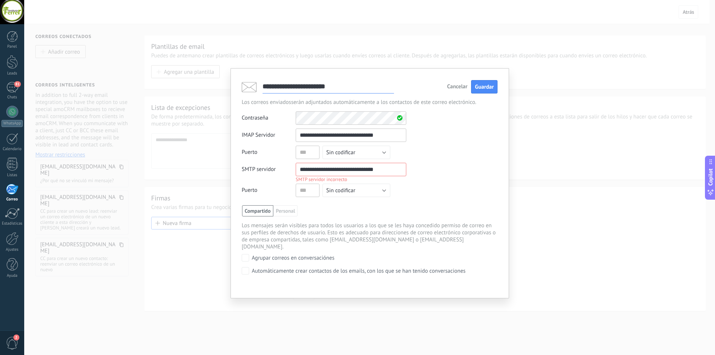
paste input "**********"
type input "**********"
click at [463, 181] on div "**********" at bounding box center [370, 162] width 256 height 69
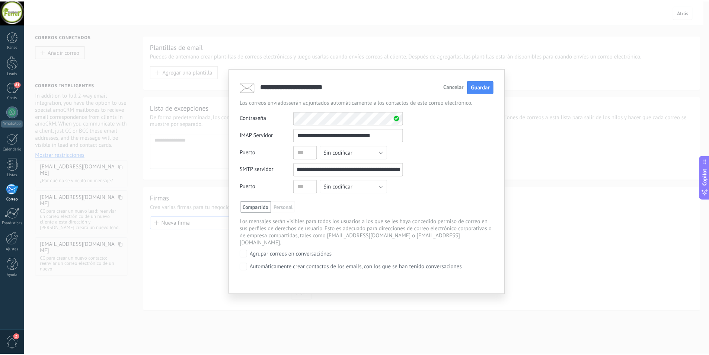
scroll to position [0, 0]
drag, startPoint x: 368, startPoint y: 138, endPoint x: 249, endPoint y: 143, distance: 119.3
click at [249, 143] on form "**********" at bounding box center [324, 164] width 165 height 72
paste input "text"
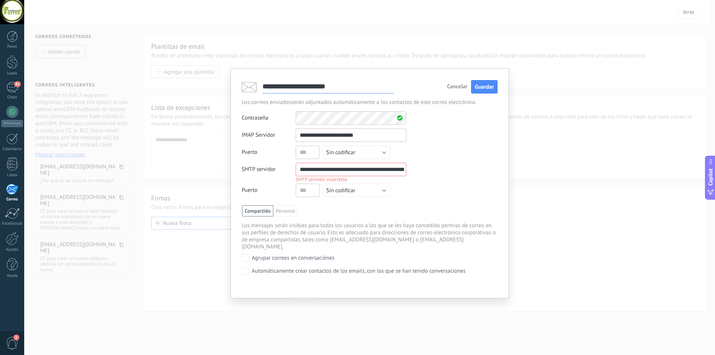
type input "**********"
click at [353, 169] on input "**********" at bounding box center [351, 169] width 111 height 13
paste input "text"
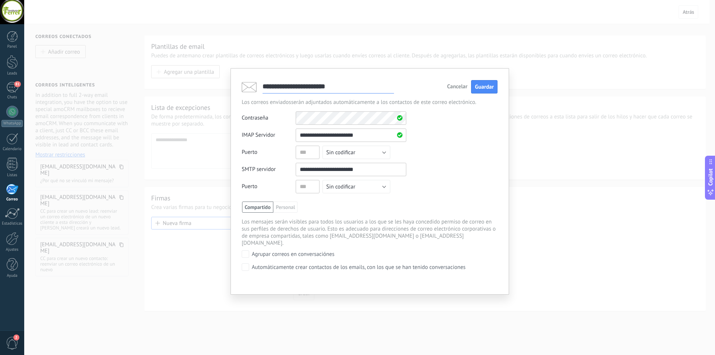
type input "**********"
click at [383, 188] on button "Sin codificar" at bounding box center [356, 186] width 68 height 13
click at [383, 188] on span "Sin codificar" at bounding box center [353, 186] width 70 height 7
click at [260, 207] on span "Compartido" at bounding box center [257, 206] width 31 height 11
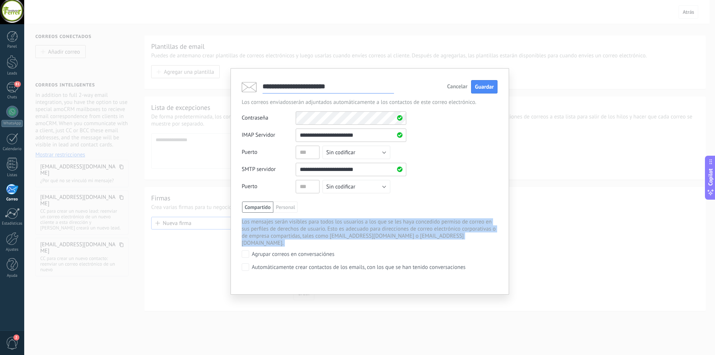
drag, startPoint x: 493, startPoint y: 260, endPoint x: 232, endPoint y: 222, distance: 263.4
click at [232, 222] on div "**********" at bounding box center [370, 181] width 279 height 226
copy div "Los mensajes serán visibles para todos los usuarios a los que se les haya conce…"
click at [486, 263] on div "Automáticamente crear contactos de los emails, con los que se han tenido conver…" at bounding box center [370, 267] width 256 height 9
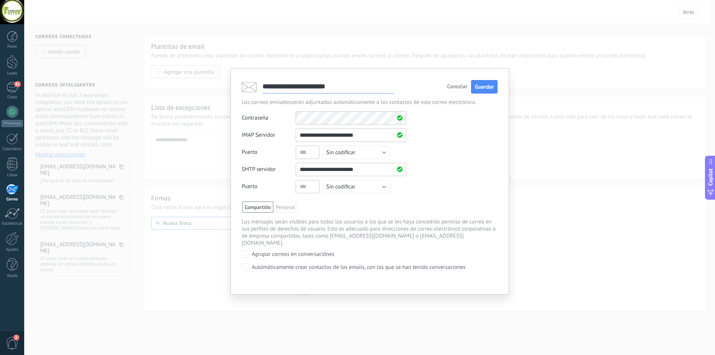
drag, startPoint x: 483, startPoint y: 261, endPoint x: 255, endPoint y: 251, distance: 227.7
click at [255, 251] on div "Compartido Personal Compartido con el administrador Los mensajes serán visibles…" at bounding box center [370, 236] width 256 height 71
click at [493, 85] on span "Guardar" at bounding box center [484, 86] width 19 height 7
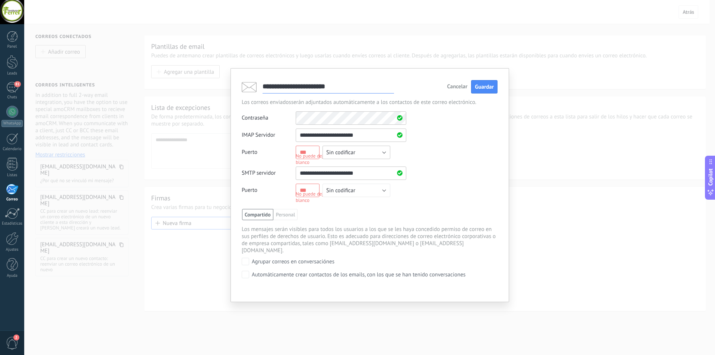
click at [384, 155] on button "Sin codificar" at bounding box center [356, 152] width 68 height 13
click at [388, 152] on button "Sin codificar" at bounding box center [356, 152] width 68 height 13
click at [357, 166] on span "SSL" at bounding box center [353, 165] width 70 height 7
click at [386, 191] on button "Sin codificar" at bounding box center [356, 190] width 68 height 13
click at [364, 204] on span "SSL" at bounding box center [353, 203] width 70 height 7
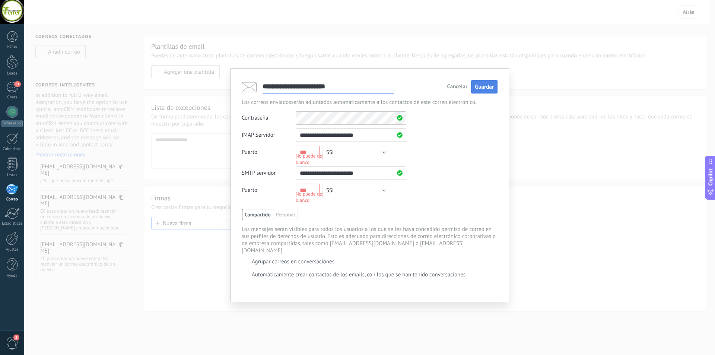
click at [489, 87] on span "Guardar" at bounding box center [484, 86] width 19 height 7
click at [283, 217] on span "Personal" at bounding box center [285, 214] width 25 height 11
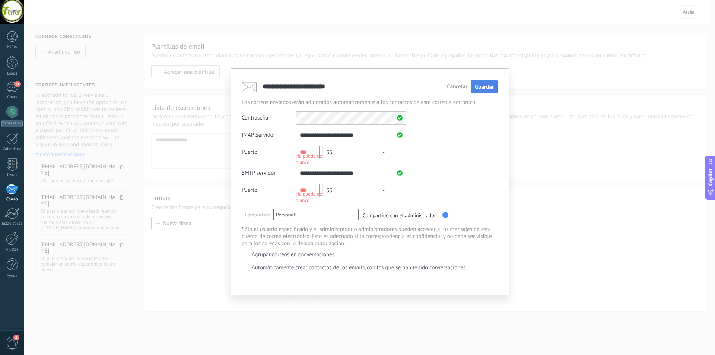
click at [493, 86] on span "Guardar" at bounding box center [484, 86] width 19 height 7
click at [489, 87] on span "Guardar" at bounding box center [484, 86] width 19 height 7
click at [387, 154] on button "SSL" at bounding box center [356, 152] width 68 height 13
click at [365, 179] on span "STARTTLS" at bounding box center [353, 177] width 70 height 7
click at [375, 193] on button "SSL" at bounding box center [356, 190] width 68 height 13
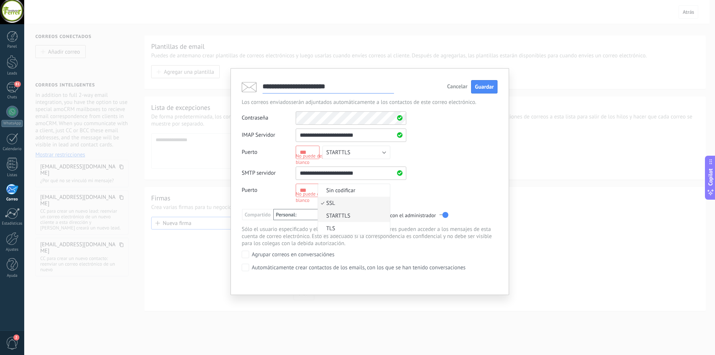
click at [355, 215] on span "STARTTLS" at bounding box center [353, 215] width 70 height 7
click at [482, 90] on span "Guardar" at bounding box center [484, 86] width 19 height 7
click at [379, 155] on button "STARTTLS" at bounding box center [356, 152] width 68 height 13
click at [351, 193] on span "TLS" at bounding box center [353, 190] width 70 height 7
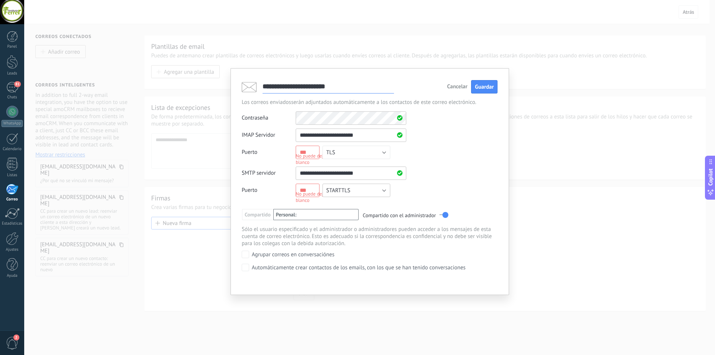
click at [378, 193] on button "STARTTLS" at bounding box center [356, 190] width 68 height 13
click at [346, 226] on span "TLS" at bounding box center [353, 228] width 70 height 7
click at [482, 90] on span "Guardar" at bounding box center [484, 86] width 19 height 7
drag, startPoint x: 312, startPoint y: 192, endPoint x: 286, endPoint y: 191, distance: 26.1
click at [286, 191] on div "Puerto No puede dejar el puerto SMTP en blanco Sin codificar SSL STARTTLS TLS T…" at bounding box center [324, 192] width 165 height 17
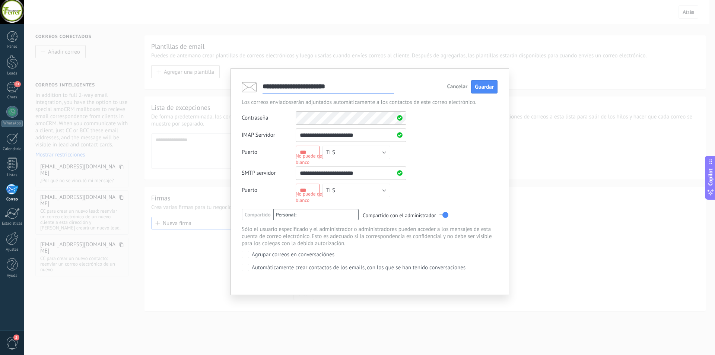
click at [312, 151] on input "text" at bounding box center [308, 152] width 24 height 13
drag, startPoint x: 312, startPoint y: 151, endPoint x: 301, endPoint y: 151, distance: 11.9
click at [301, 151] on input "text" at bounding box center [308, 152] width 24 height 13
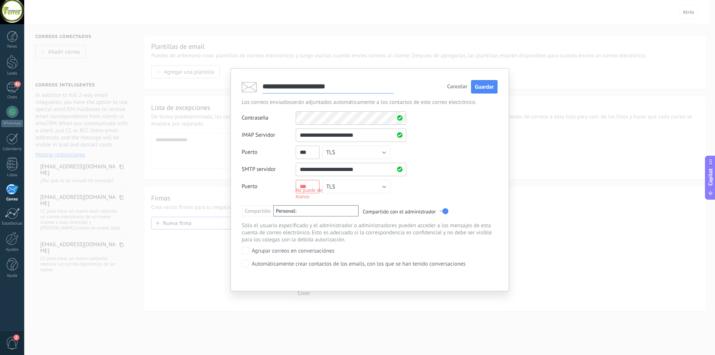
type input "***"
drag, startPoint x: 313, startPoint y: 150, endPoint x: 284, endPoint y: 154, distance: 29.3
click at [284, 154] on div "Puerto *** Sin codificar SSL STARTTLS TLS TLS" at bounding box center [324, 152] width 165 height 13
click at [384, 152] on button "TLS" at bounding box center [356, 152] width 68 height 13
click at [348, 163] on span "SSL" at bounding box center [353, 165] width 70 height 7
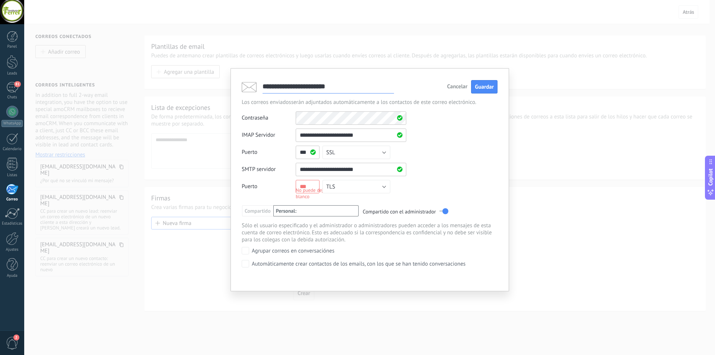
drag, startPoint x: 311, startPoint y: 184, endPoint x: 296, endPoint y: 185, distance: 14.9
click at [296, 185] on input "text" at bounding box center [308, 186] width 24 height 13
click at [376, 189] on button "TLS" at bounding box center [356, 186] width 68 height 13
click at [357, 210] on span "STARTTLS" at bounding box center [353, 212] width 70 height 7
drag, startPoint x: 313, startPoint y: 185, endPoint x: 280, endPoint y: 185, distance: 33.5
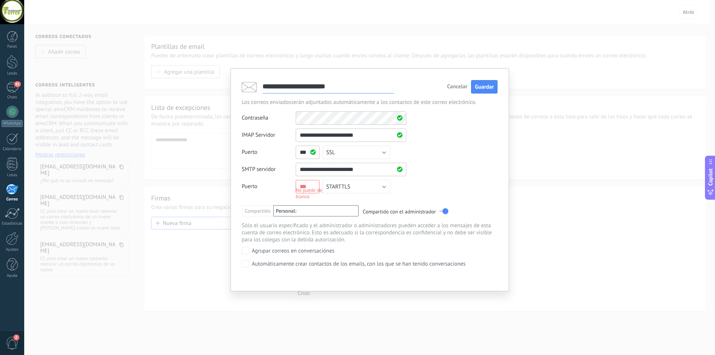
click at [280, 185] on div "Puerto No puede dejar el puerto SMTP en blanco Sin codificar SSL STARTTLS TLS S…" at bounding box center [324, 188] width 165 height 17
type input "***"
click at [436, 172] on div "**********" at bounding box center [370, 162] width 256 height 69
click at [486, 83] on button "Guardar" at bounding box center [484, 87] width 26 height 14
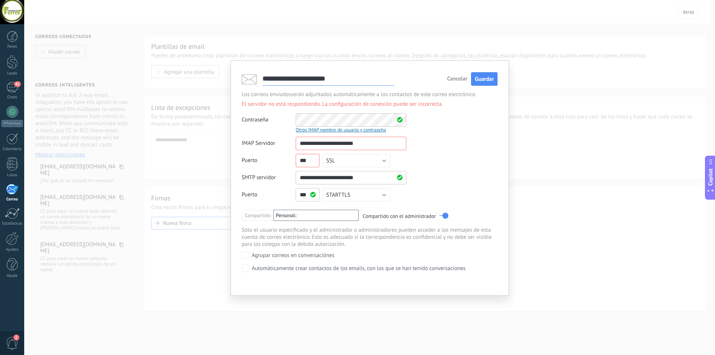
click at [308, 163] on input "***" at bounding box center [308, 160] width 24 height 13
click at [313, 158] on input "***" at bounding box center [308, 160] width 24 height 13
drag, startPoint x: 311, startPoint y: 155, endPoint x: 238, endPoint y: 174, distance: 75.7
click at [238, 174] on div "**********" at bounding box center [370, 177] width 279 height 235
type input "***"
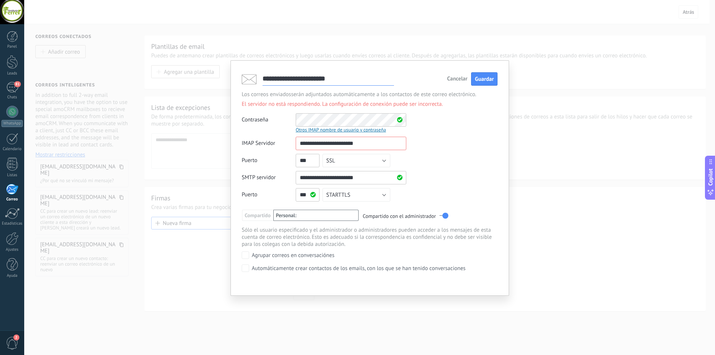
click at [445, 132] on div "Contraseña Otros IMAP nombre de usuario y contraseña" at bounding box center [370, 123] width 256 height 20
click at [484, 80] on span "Guardar" at bounding box center [484, 79] width 19 height 7
